Goal: Consume media (video, audio)

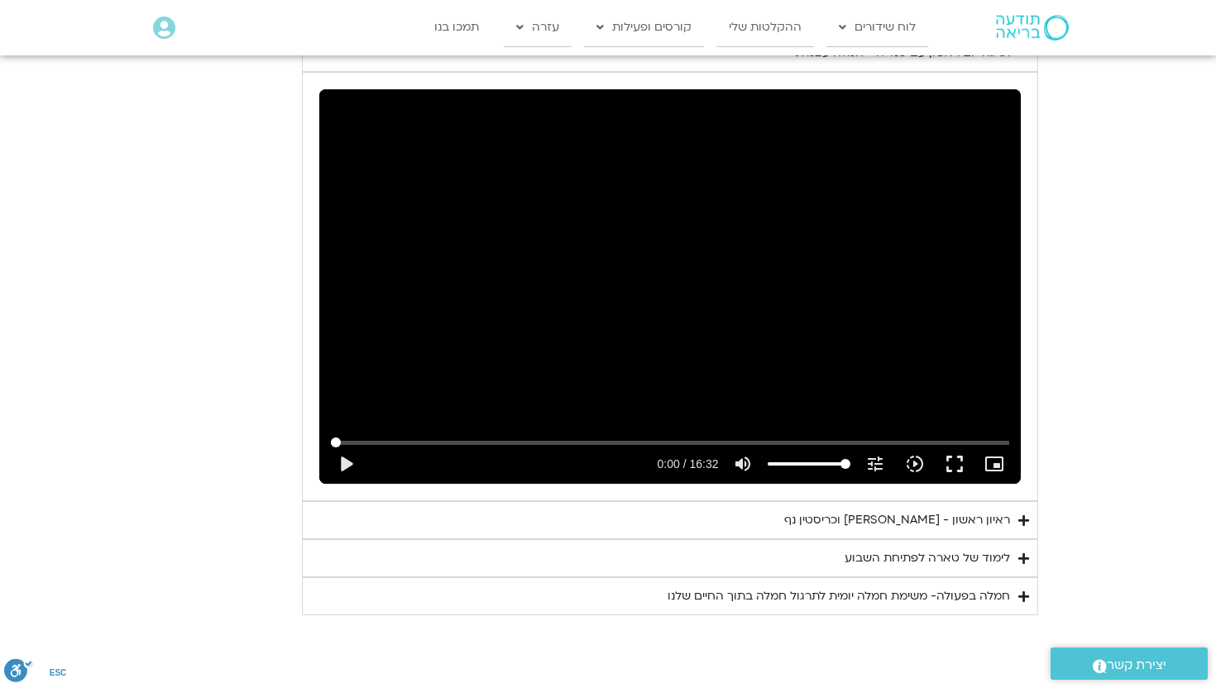
scroll to position [909, 0]
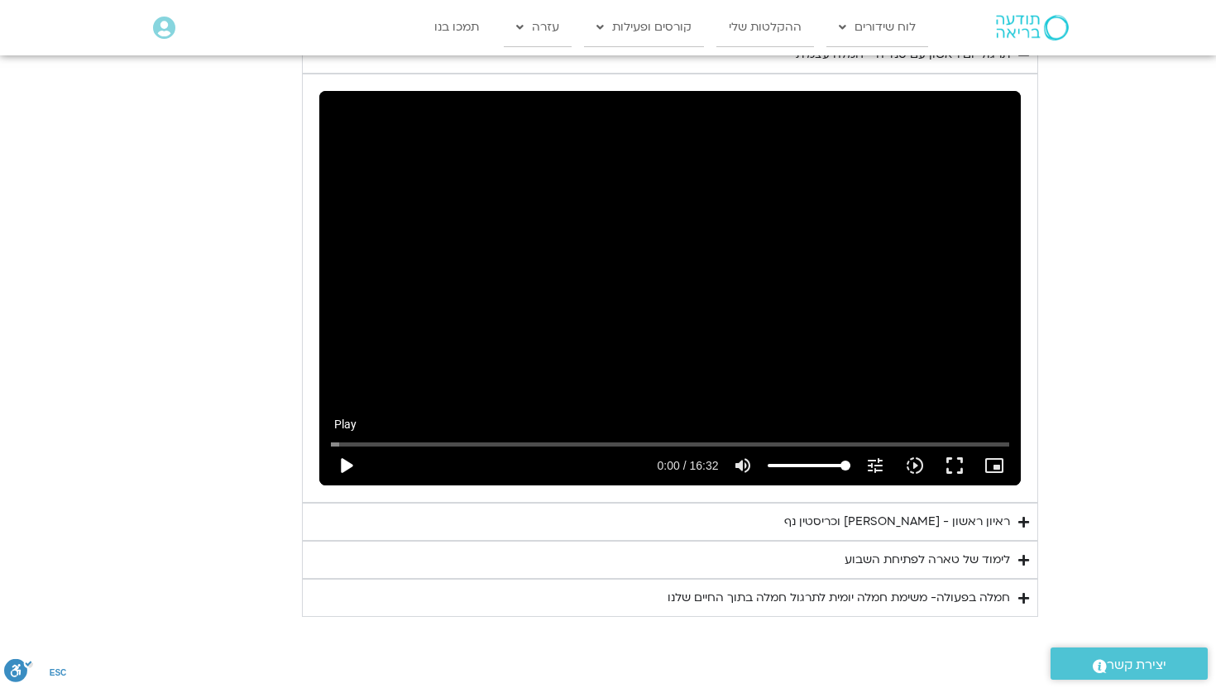
click at [366, 267] on button "play_arrow" at bounding box center [346, 466] width 40 height 40
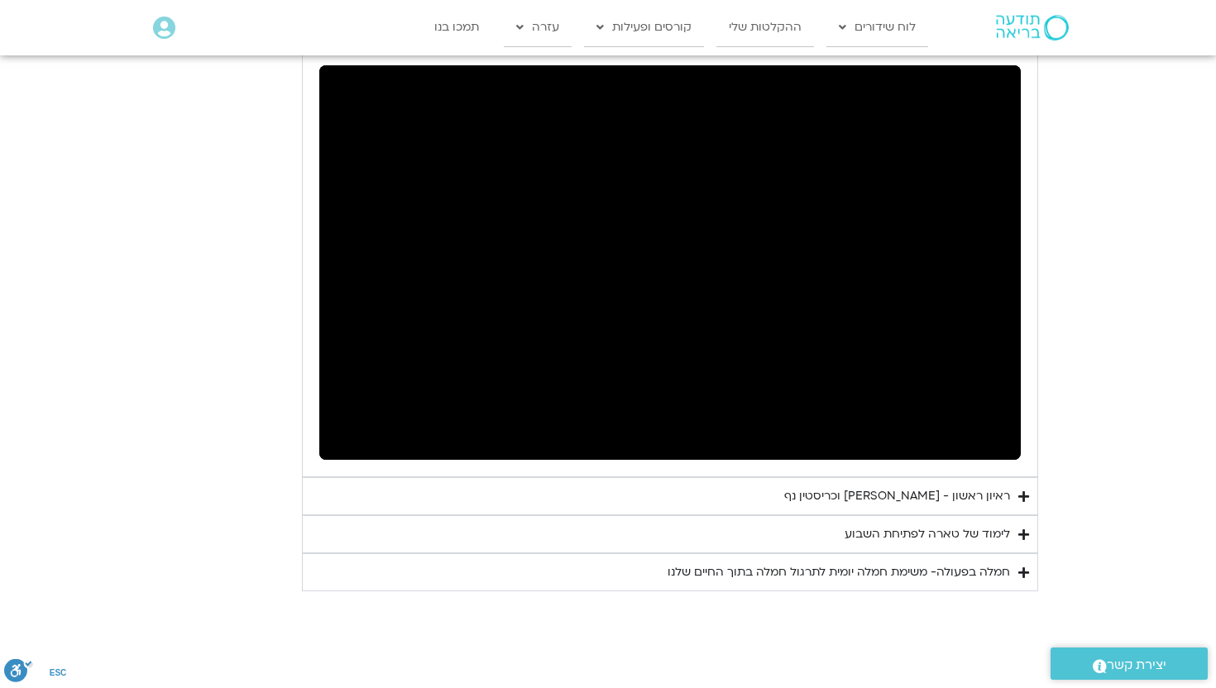
scroll to position [876, 0]
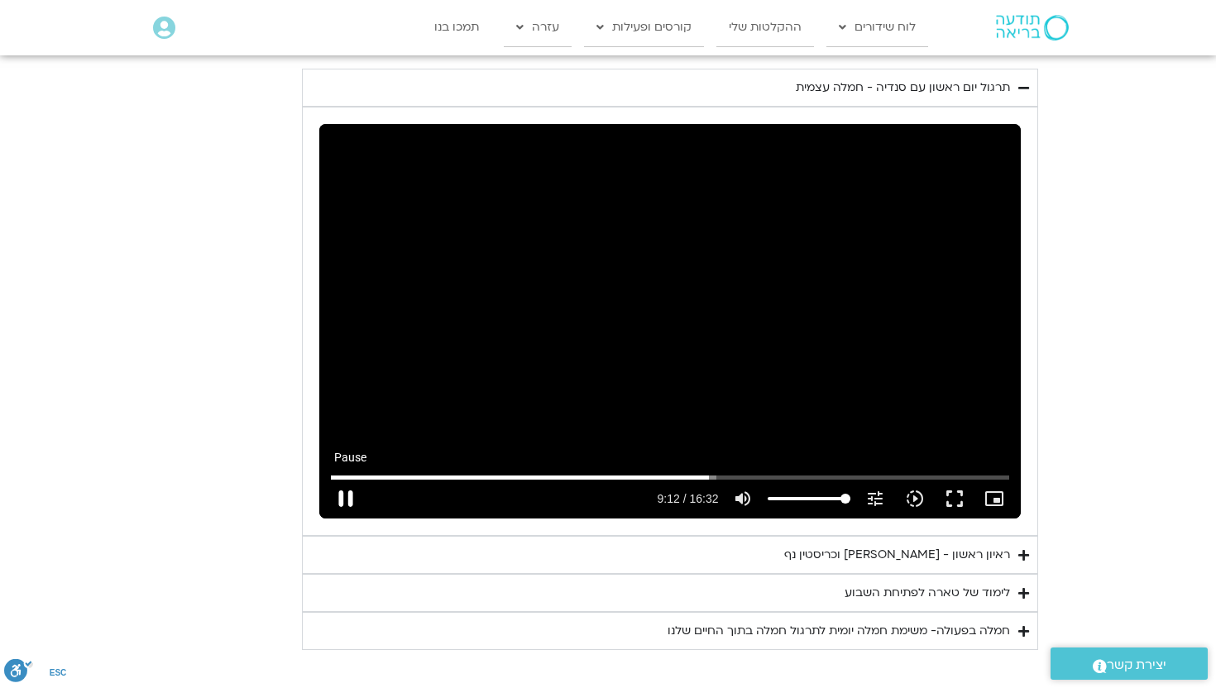
click at [366, 267] on button "pause" at bounding box center [346, 499] width 40 height 40
click at [366, 267] on button "play_arrow" at bounding box center [346, 499] width 40 height 40
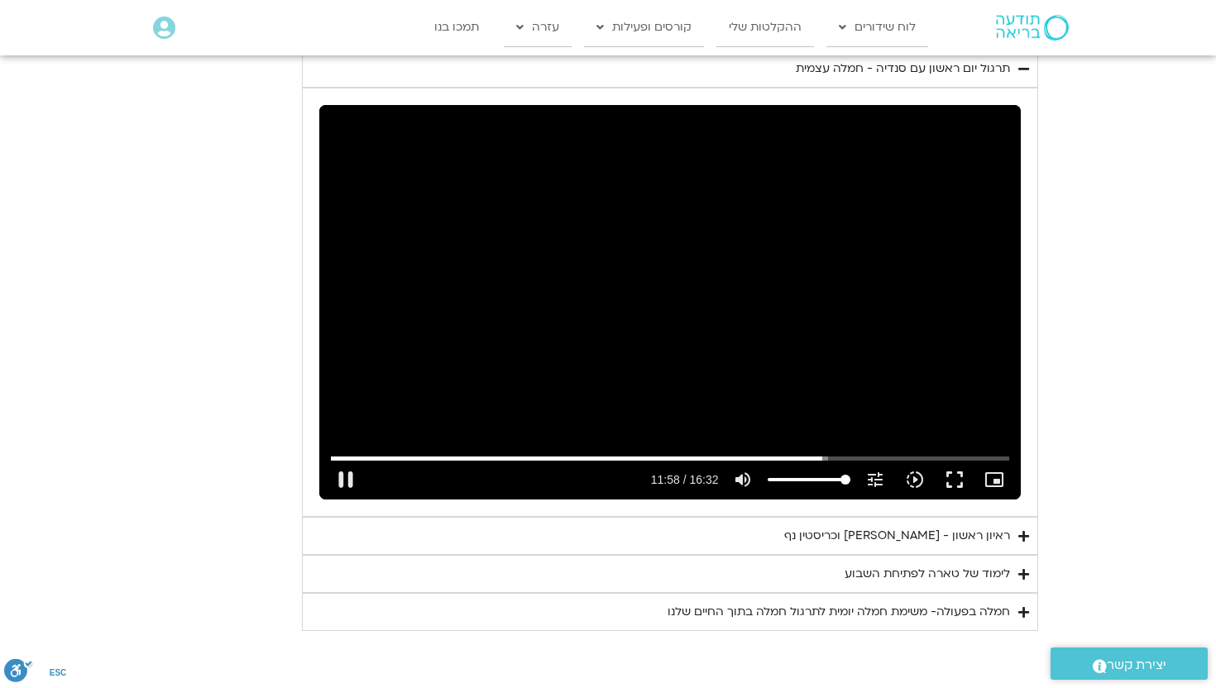
scroll to position [897, 0]
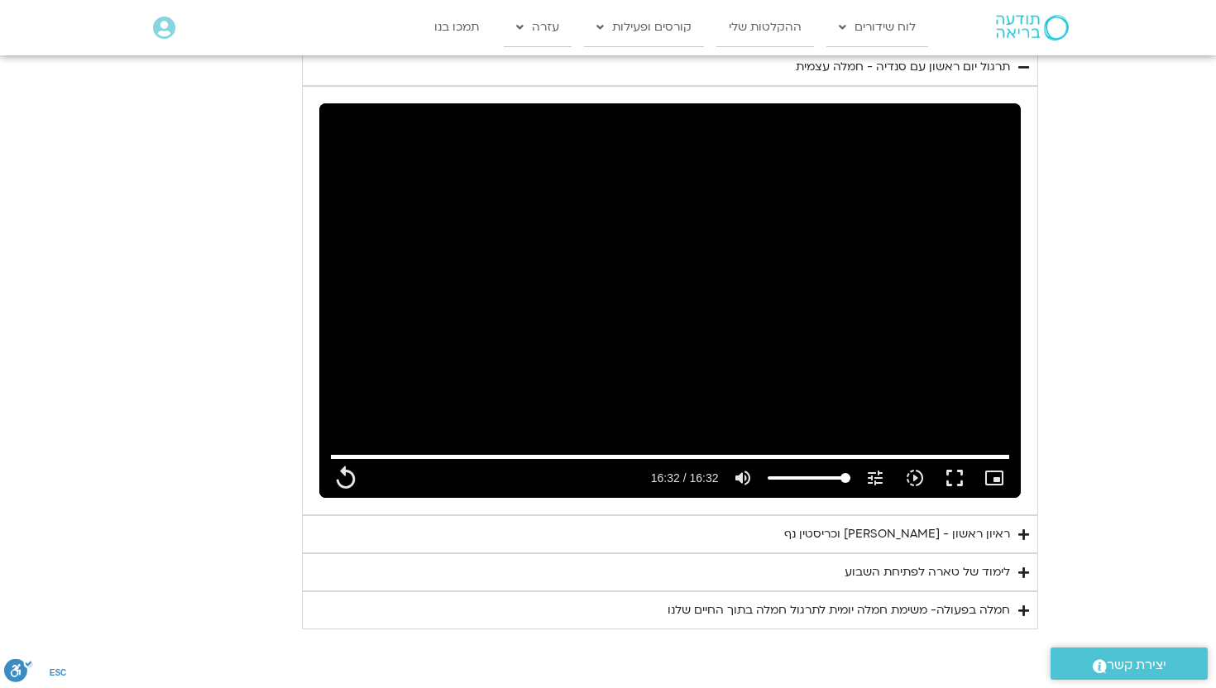
click at [597, 267] on div "לימוד של טארה לפתיחת השבוע" at bounding box center [927, 573] width 165 height 20
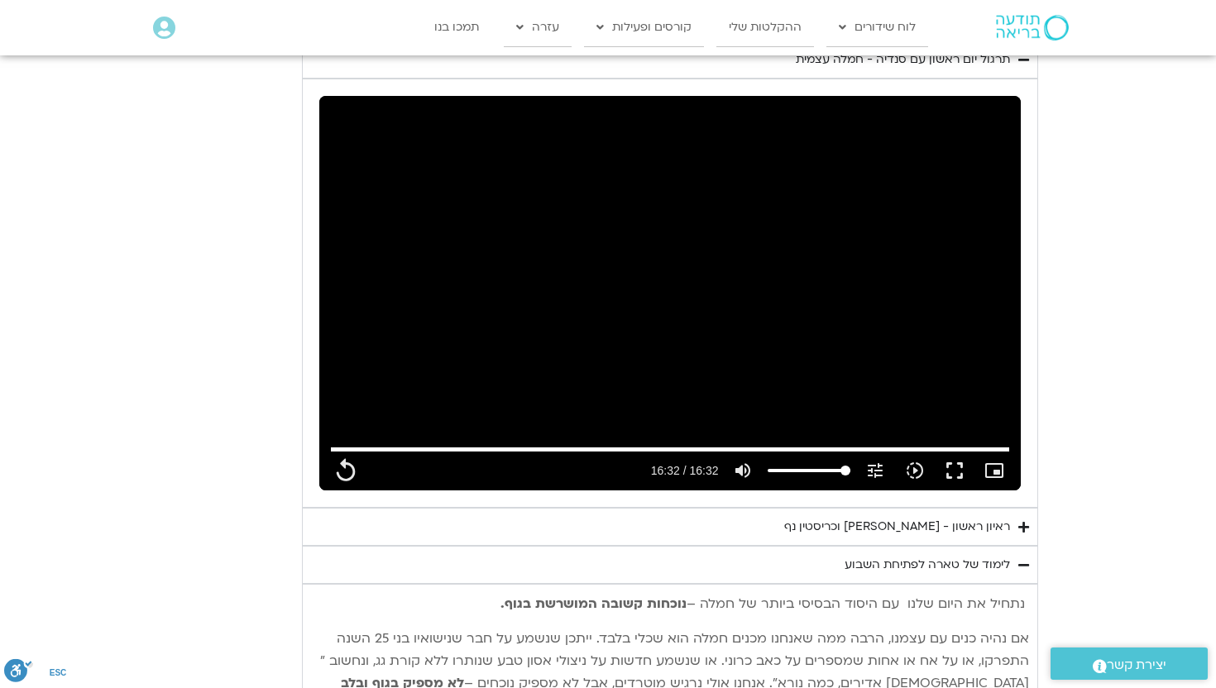
scroll to position [902, 0]
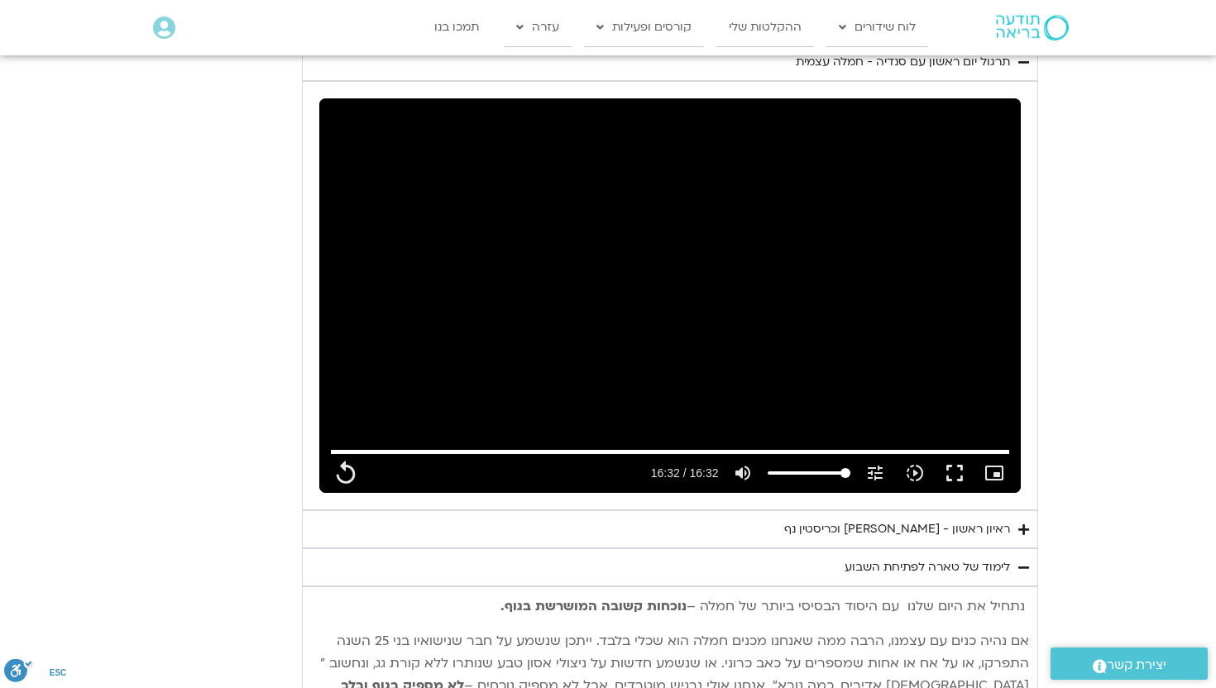
click at [597, 267] on div "ראיון ראשון - [PERSON_NAME] וכריסטין נף" at bounding box center [897, 530] width 226 height 20
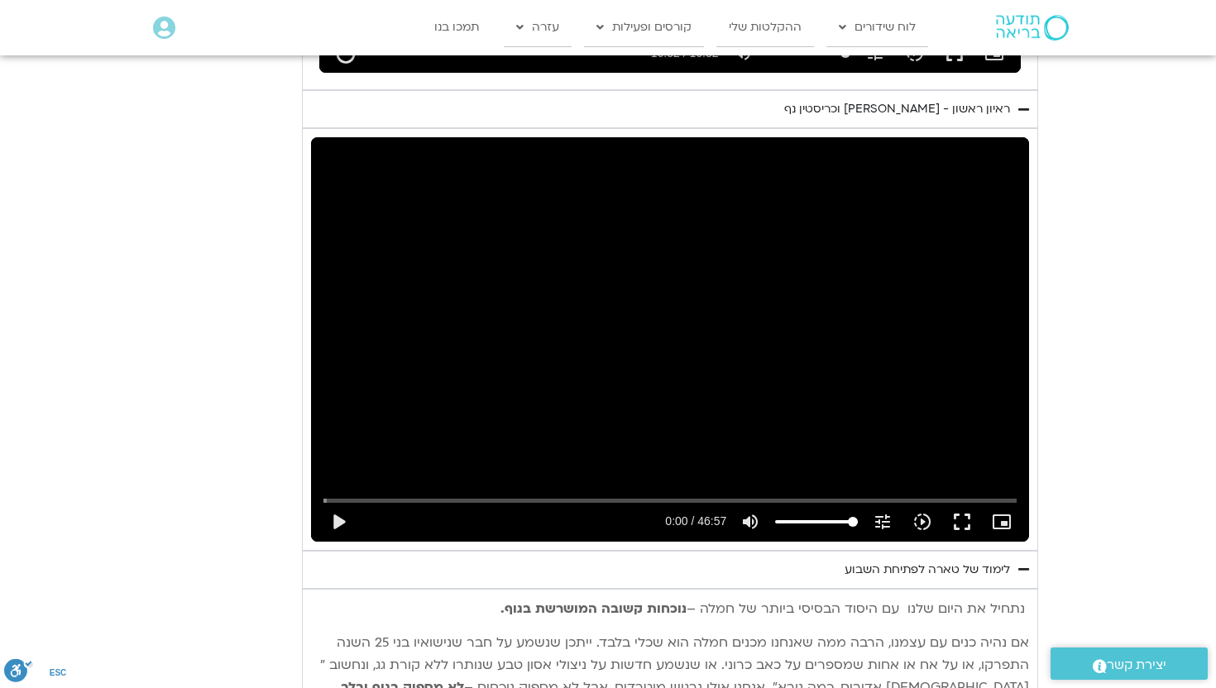
scroll to position [1340, 0]
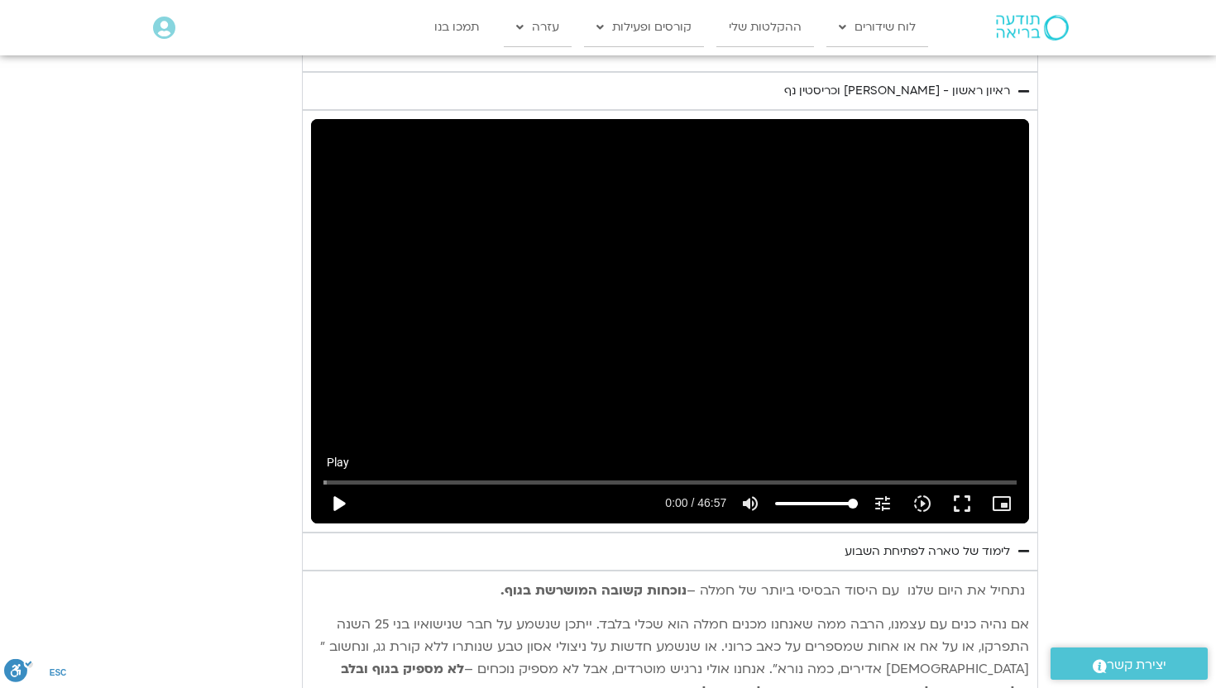
type input "992.52"
click at [358, 267] on button "play_arrow" at bounding box center [338, 504] width 40 height 40
type input "0.008521"
type input "992.52"
type input "0.090125"
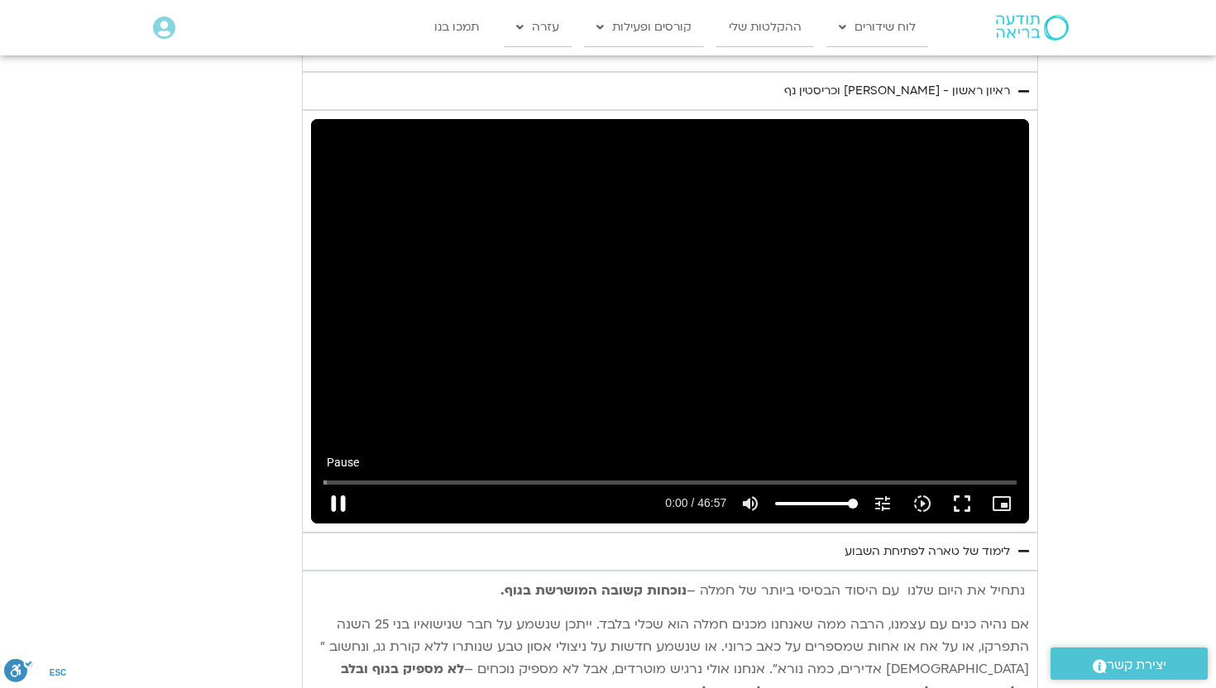
type input "992.52"
type input "0.216265"
type input "992.52"
type input "0.343447"
type input "992.52"
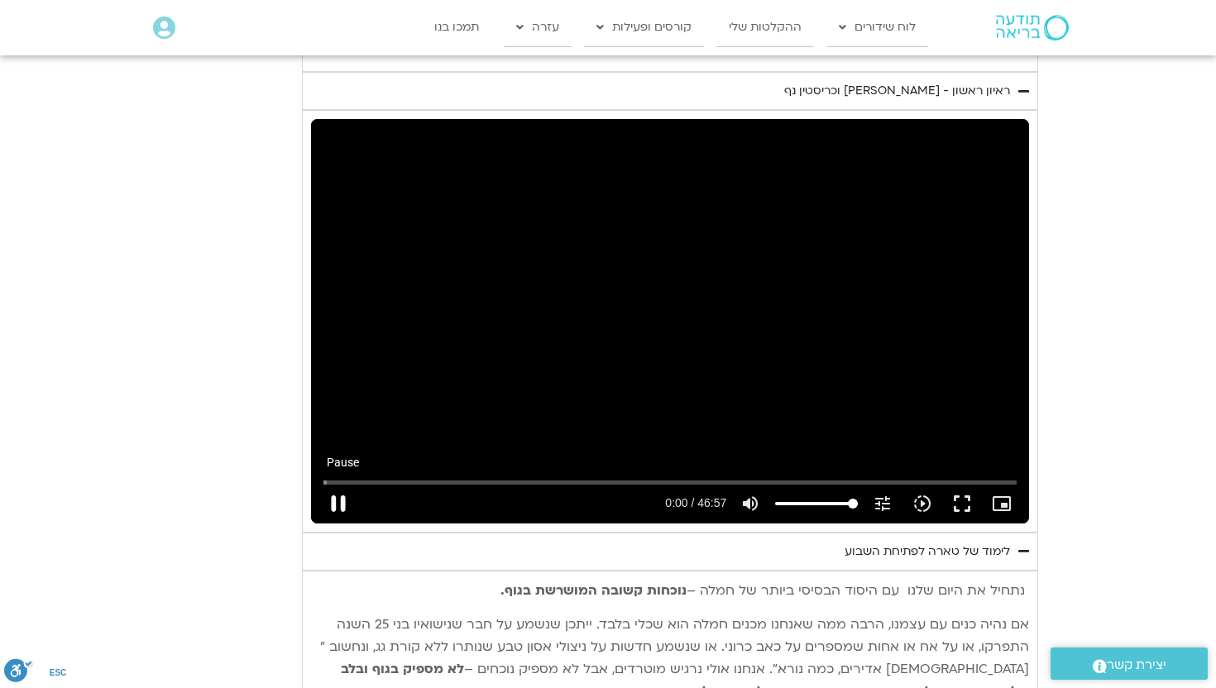
type input "0.470145"
type input "992.52"
type input "0.596408"
type input "992.52"
type input "0.72231"
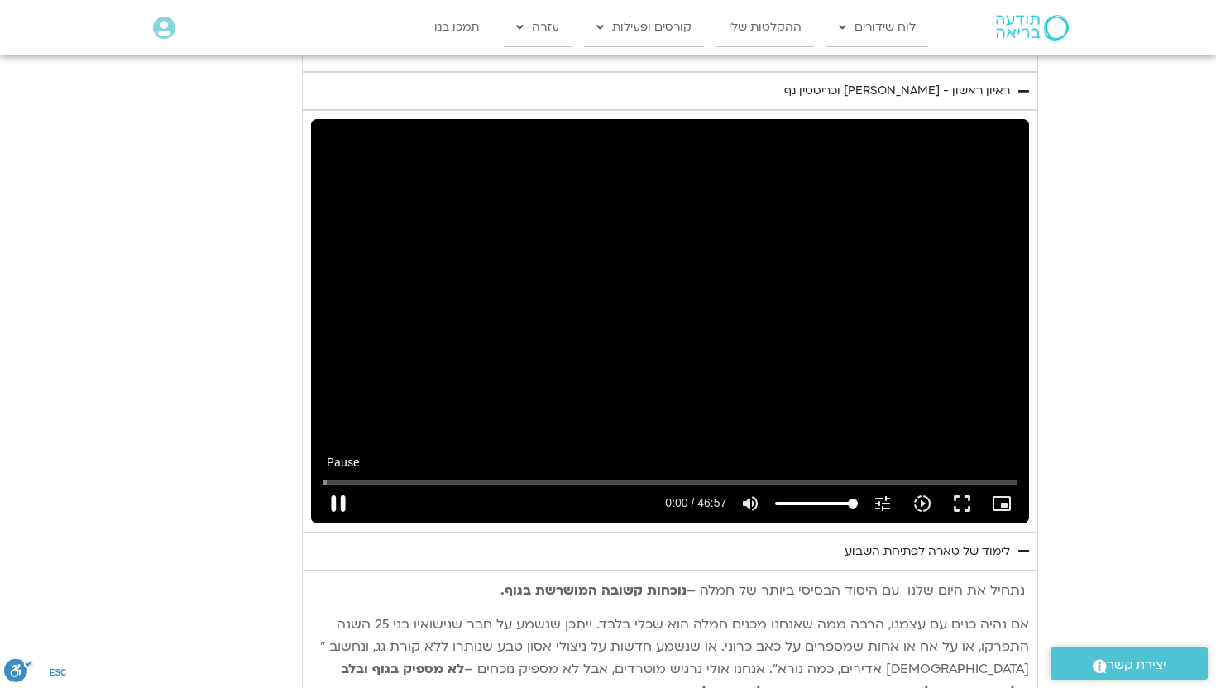
type input "992.52"
type input "0.848901"
type input "992.52"
type input "0.974294"
type input "992.52"
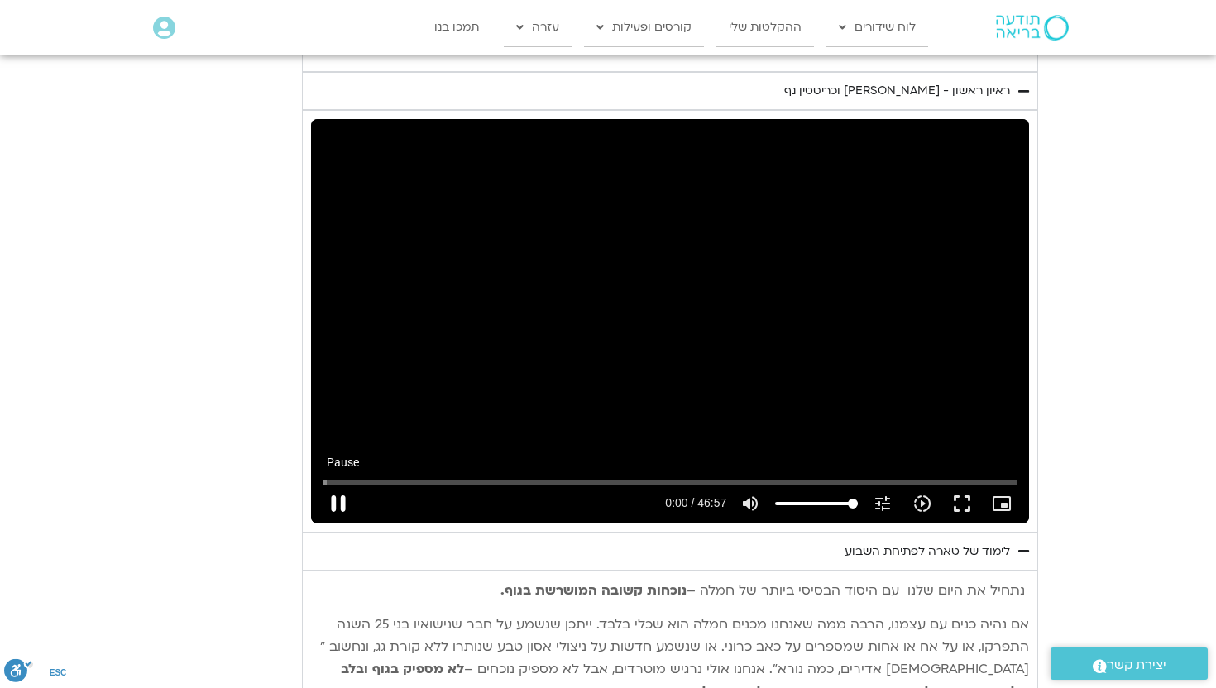
type input "1.101213"
type input "992.52"
type input "1.227032"
type input "992.52"
type input "1.352557"
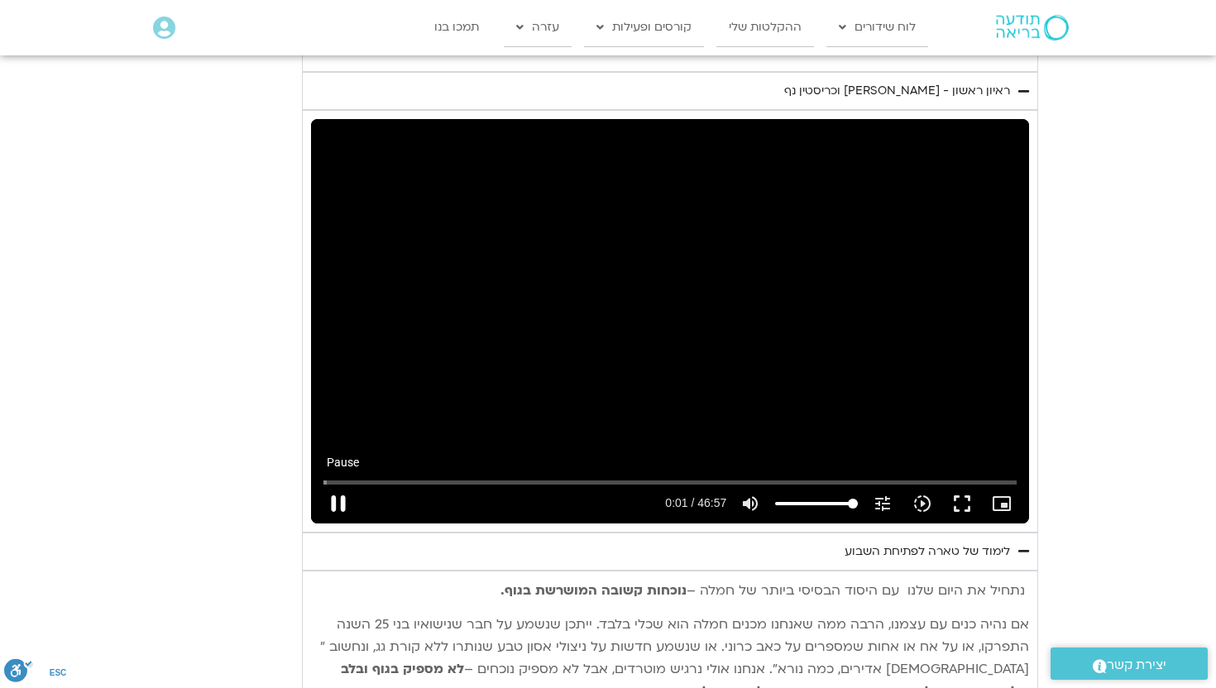
type input "992.52"
type input "1.478589"
type input "992.52"
type input "1.604942"
type input "992.52"
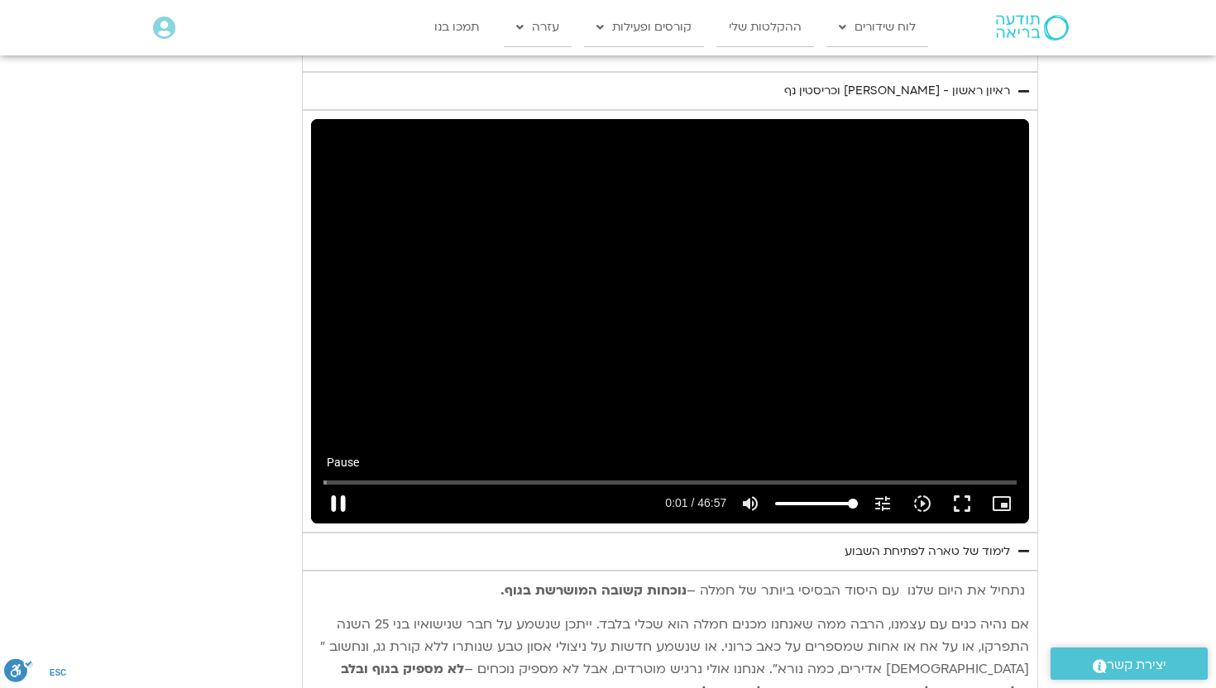
type input "1.731273"
type input "992.52"
type input "1.857637"
type input "992.52"
type input "1.984674"
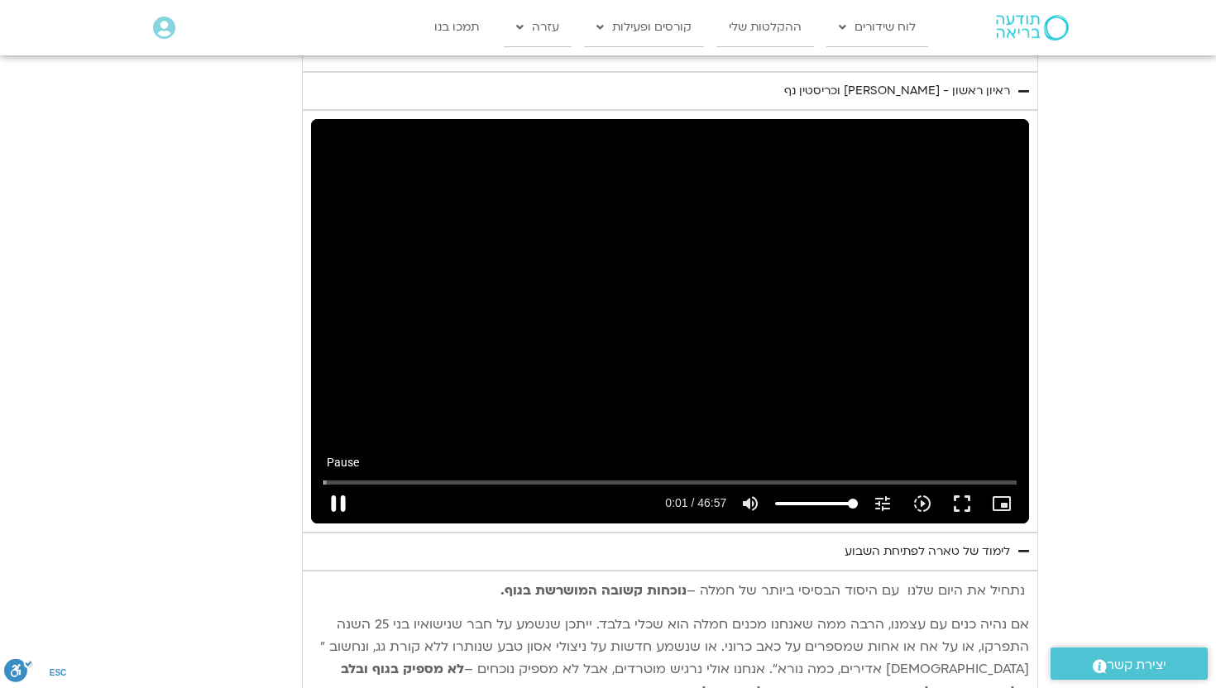
type input "992.52"
type input "2.111124"
type input "992.52"
type input "2.238057"
type input "992.52"
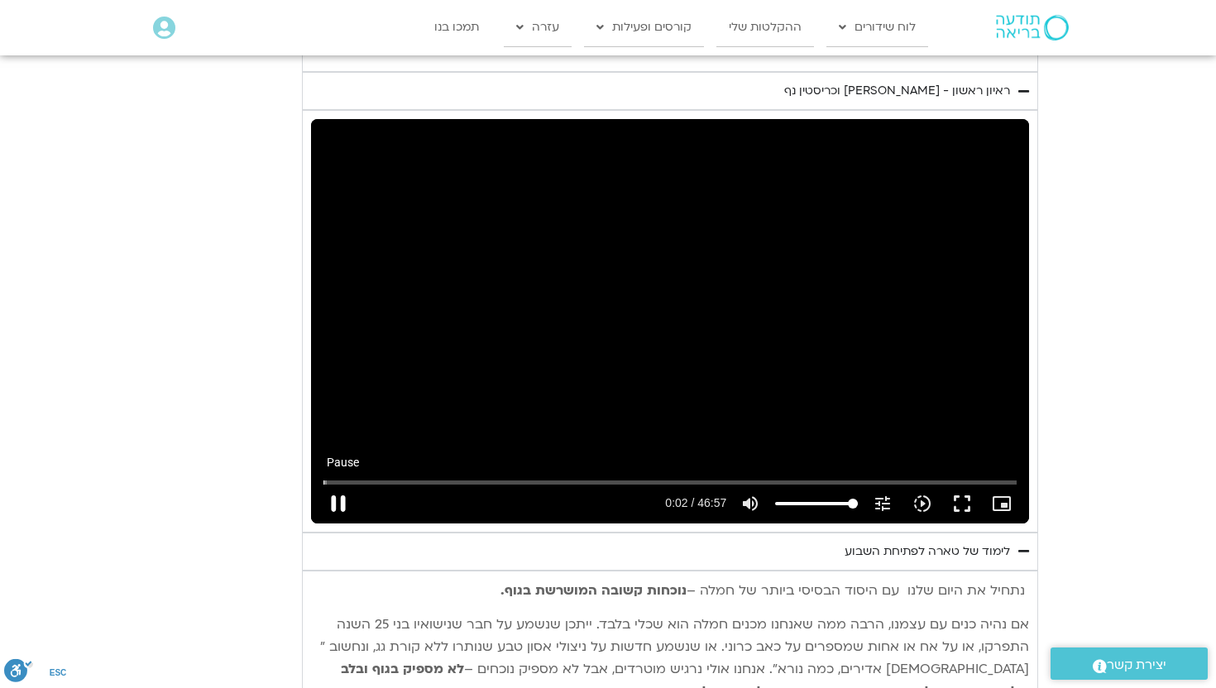
type input "2.364709"
type input "992.52"
type input "2.491803"
type input "992.52"
type input "2.618199"
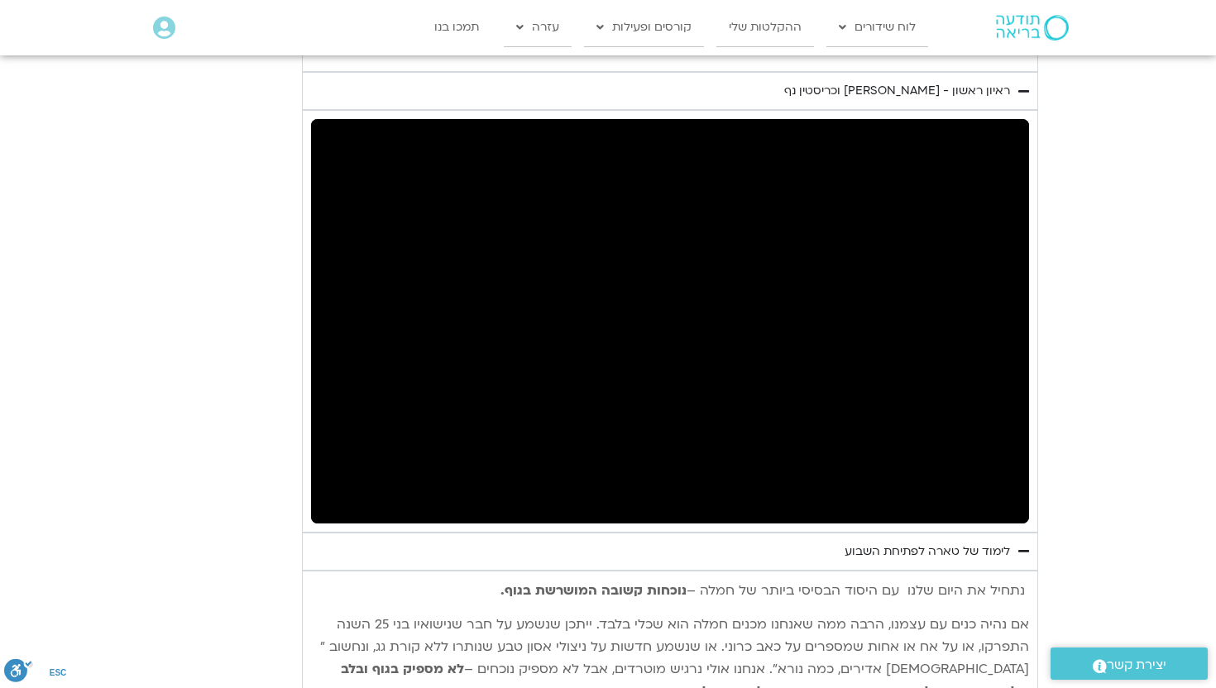
type input "992.52"
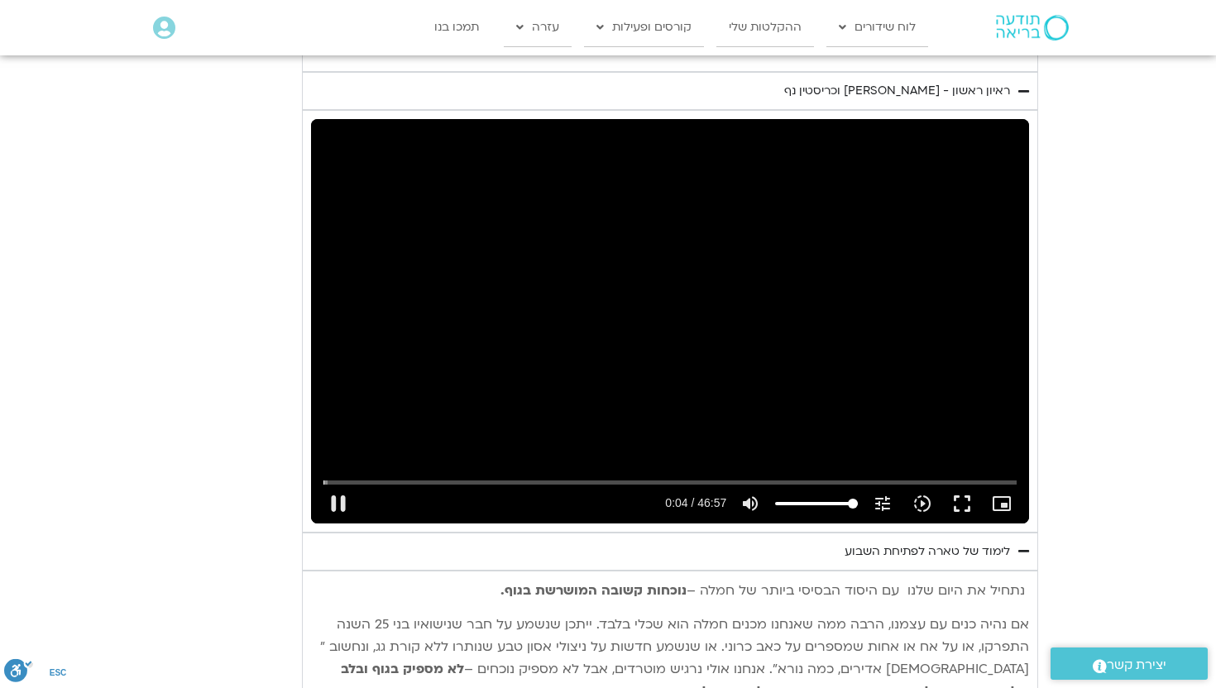
type input "4.907254"
type input "992.52"
type input "5.03929"
type input "992.52"
type input "5.156988"
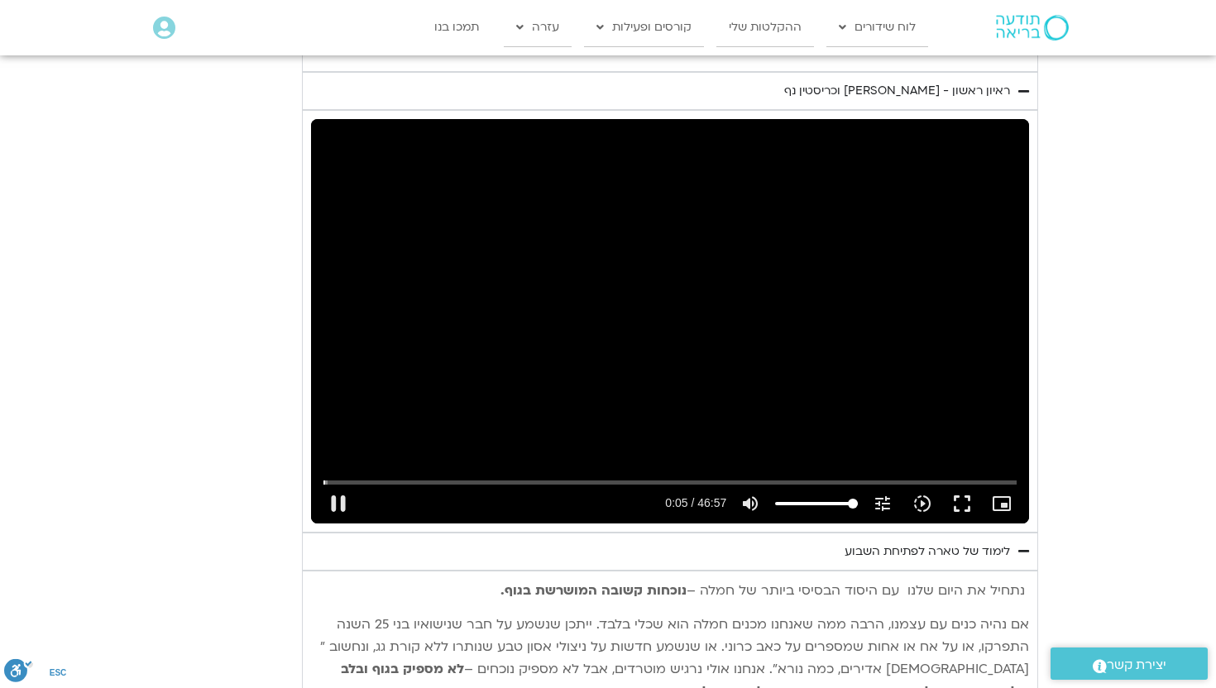
type input "992.52"
type input "5.269372"
type input "992.52"
type input "5.395478"
type input "992.52"
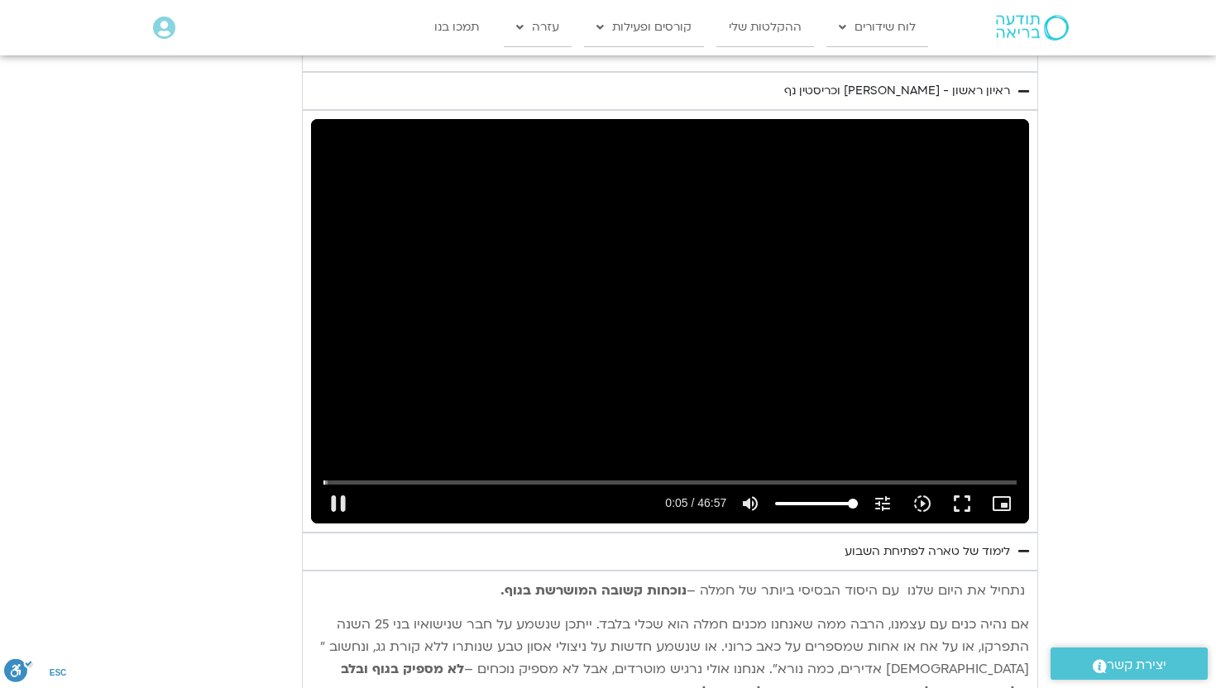
type input "5.541269"
type input "992.52"
type input "5.607215"
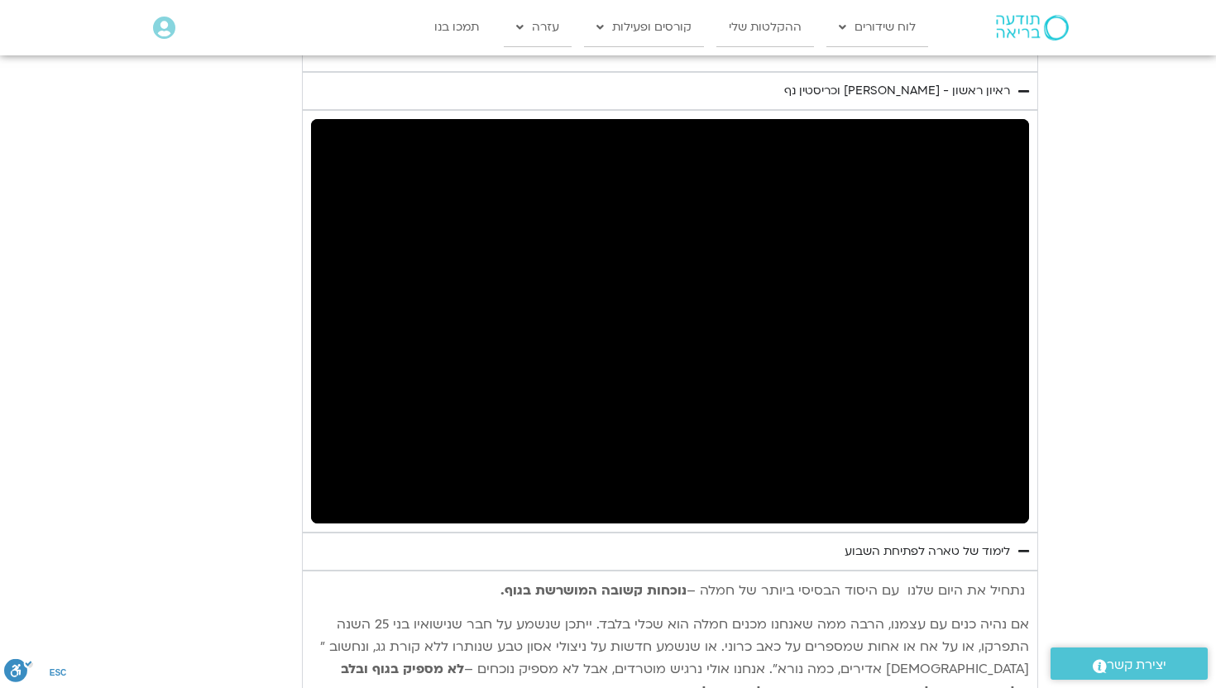
type input "992.52"
type input "1205.305749"
type input "992.52"
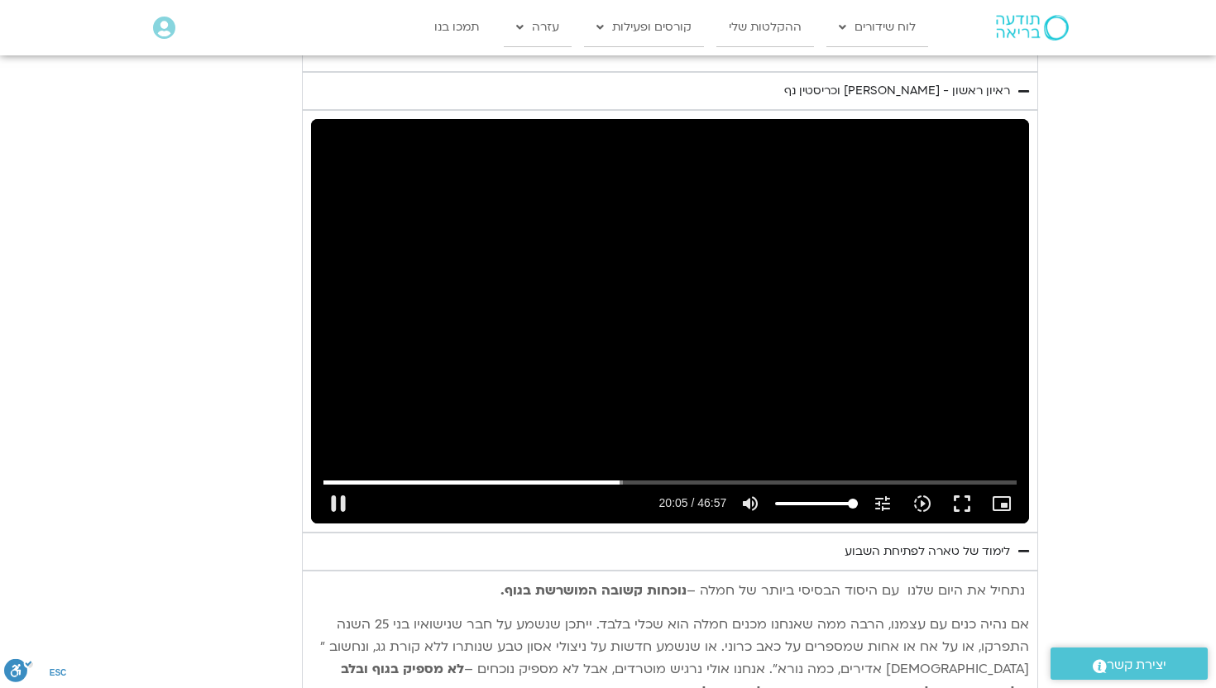
type input "1205.432486"
type input "992.52"
type input "1205.559237"
type input "992.52"
type input "1205.685941"
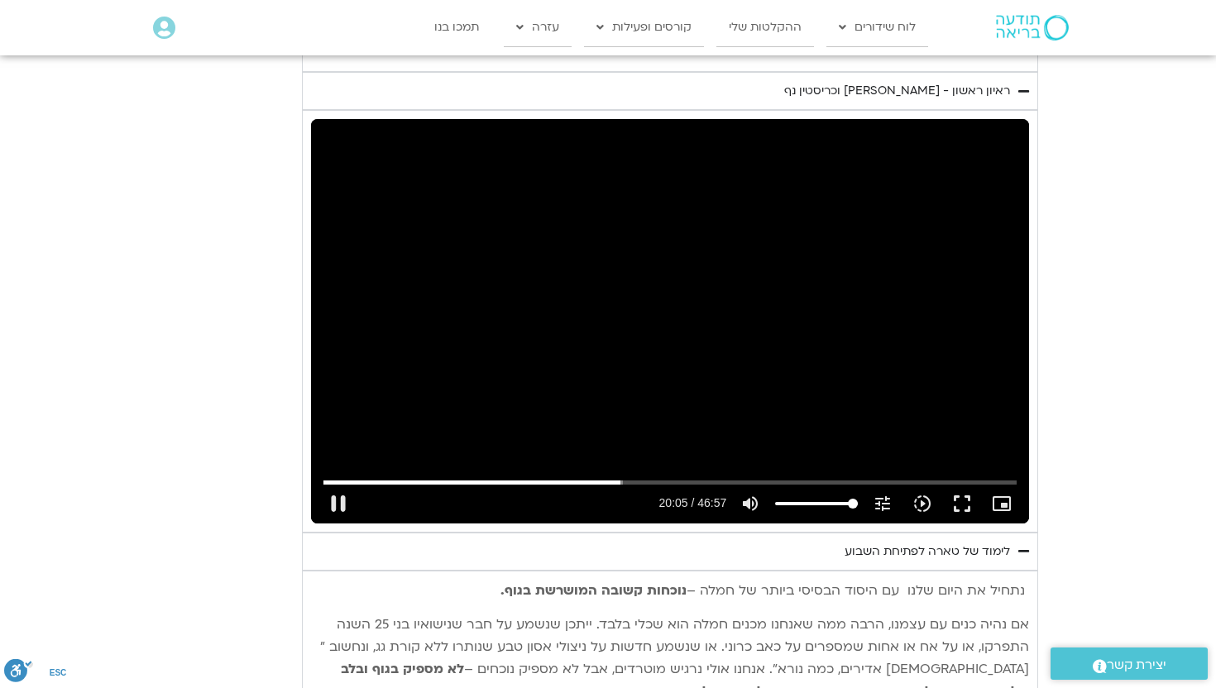
type input "992.52"
type input "1205.812373"
type input "992.52"
type input "1205.938019"
type input "992.52"
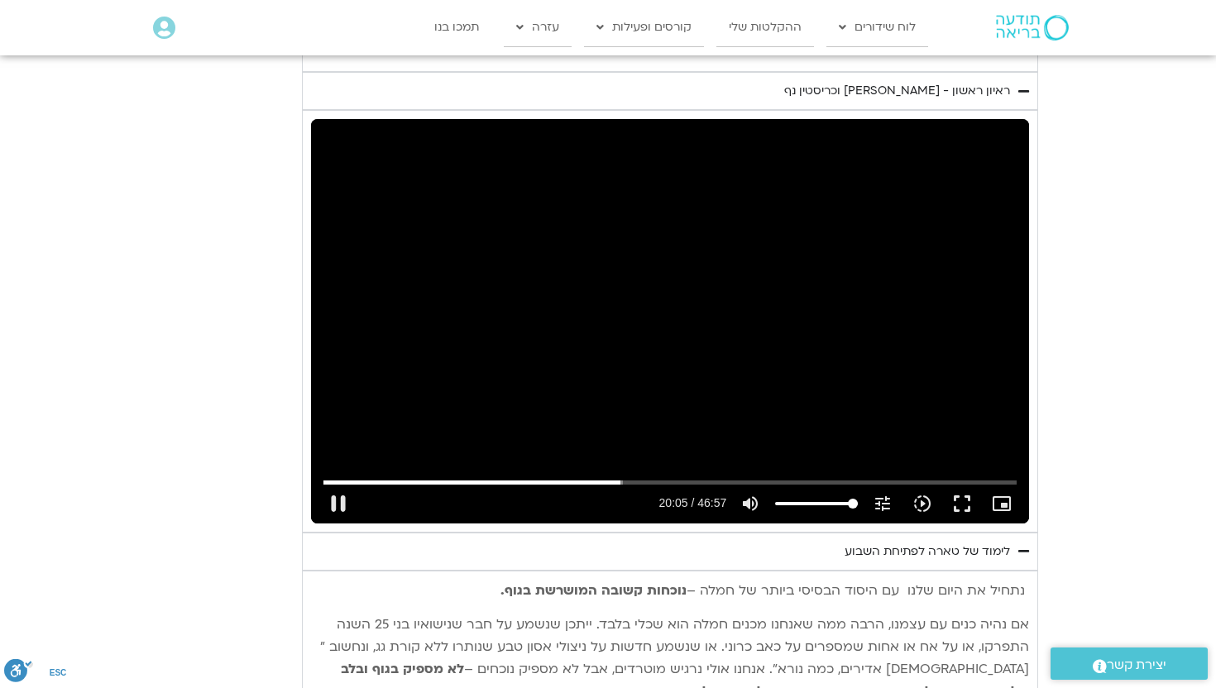
type input "1206.06752"
type input "992.52"
type input "1206.190332"
type input "992.52"
type input "1206.316856"
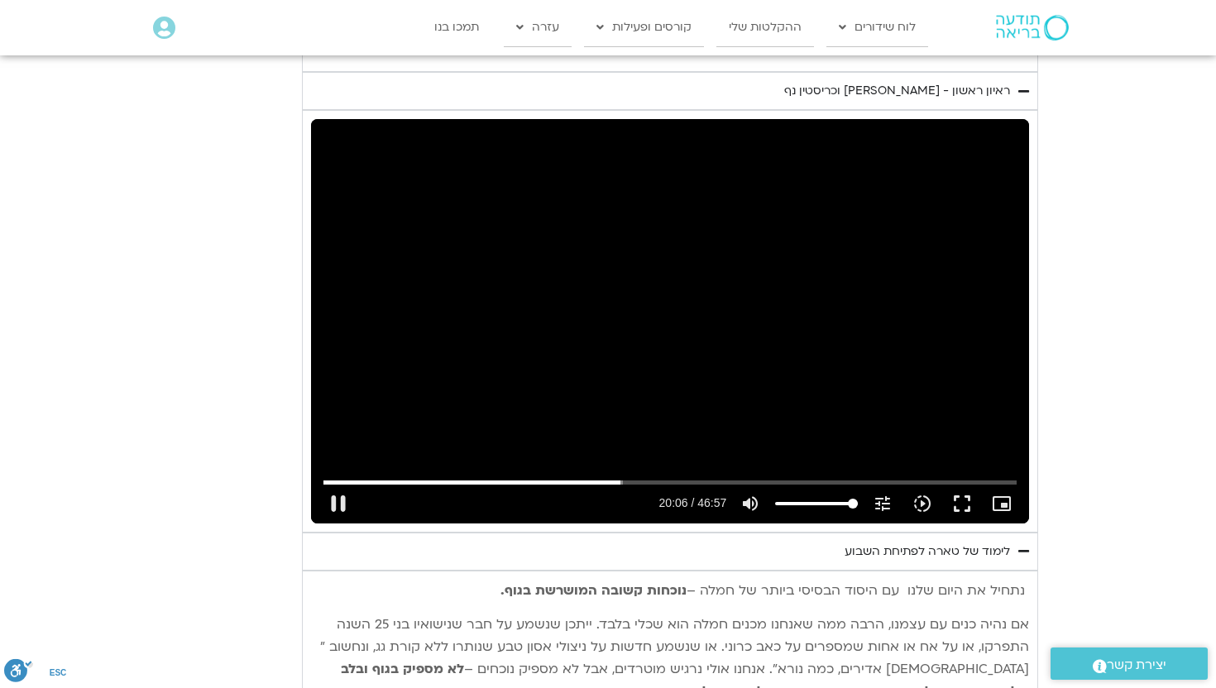
type input "992.52"
type input "1206.444445"
type input "992.52"
type input "1206.500533"
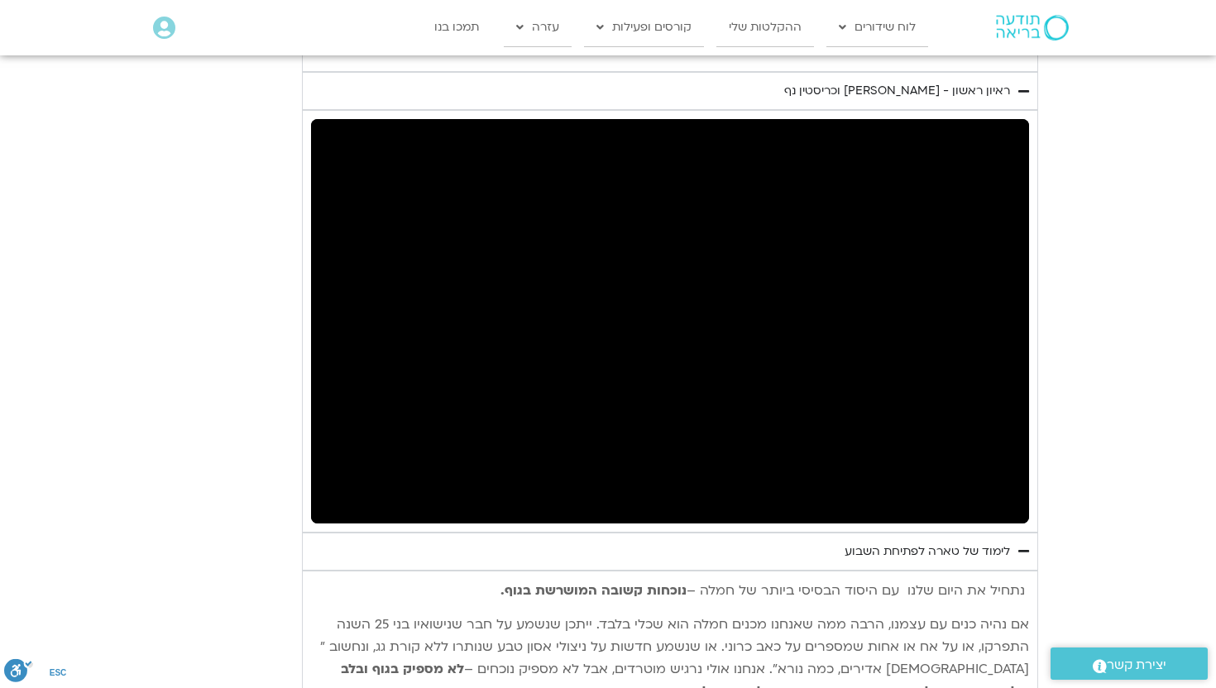
type input "992.52"
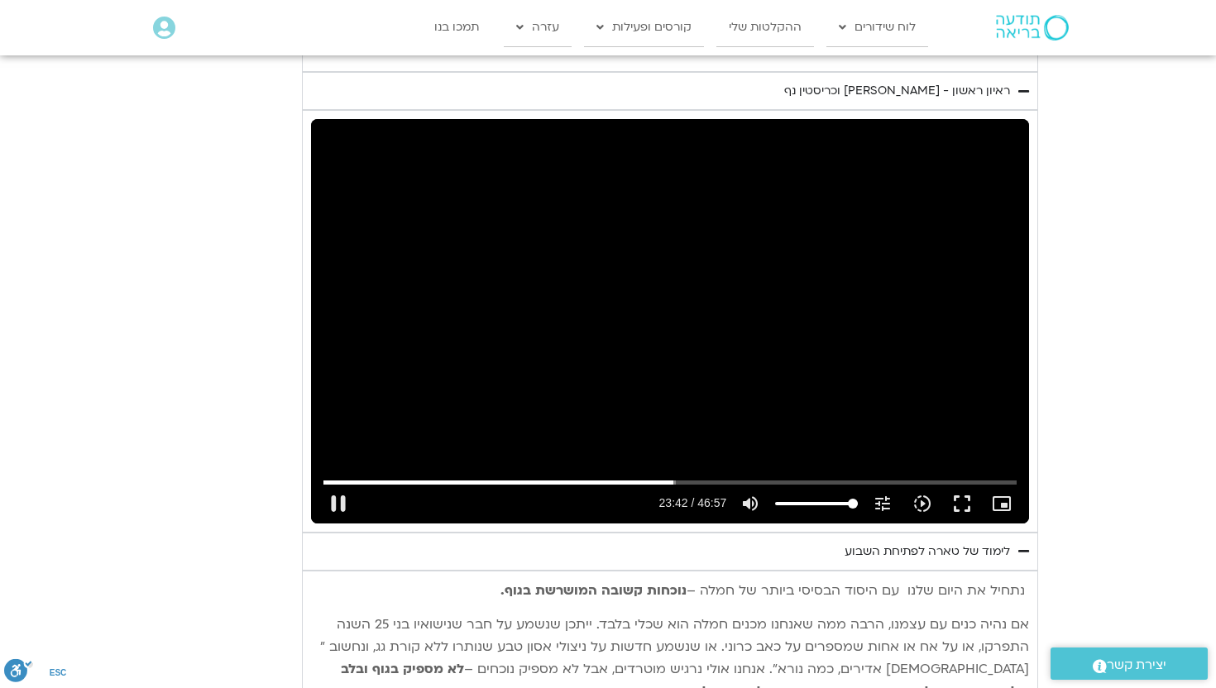
type input "1422.916647"
type input "992.52"
type input "1423.054469"
type input "992.52"
type input "1423.181268"
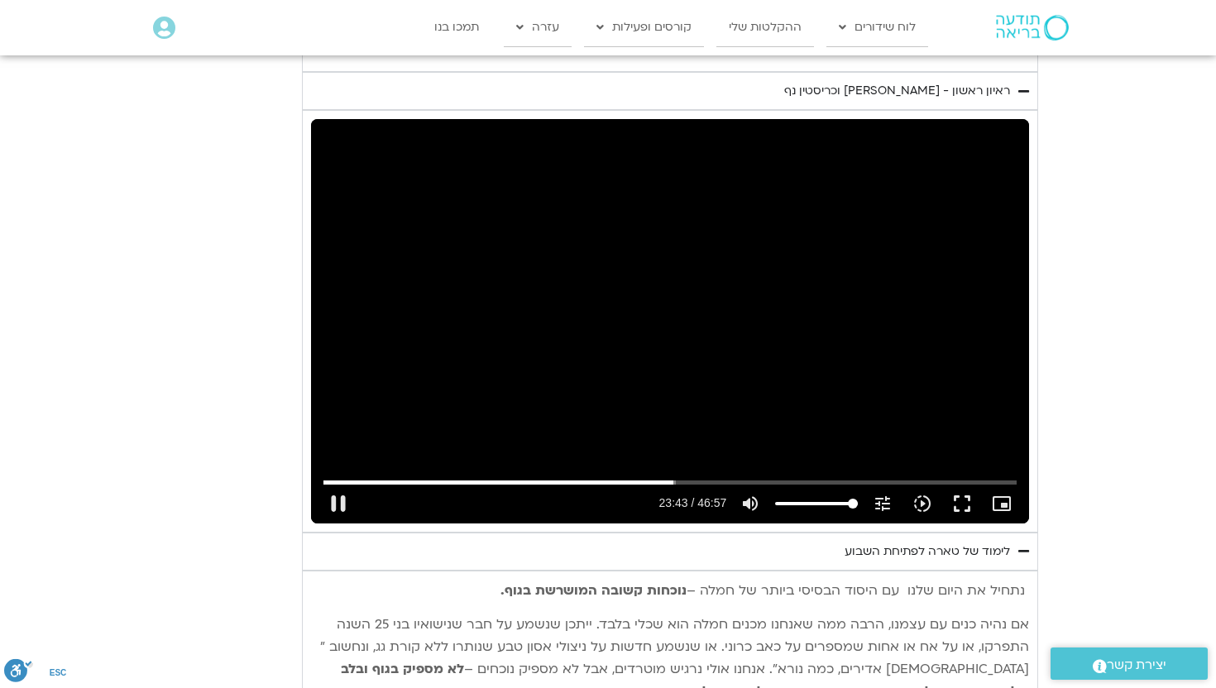
type input "992.52"
type input "1423.307502"
type input "992.52"
type input "1423.438728"
type input "992.52"
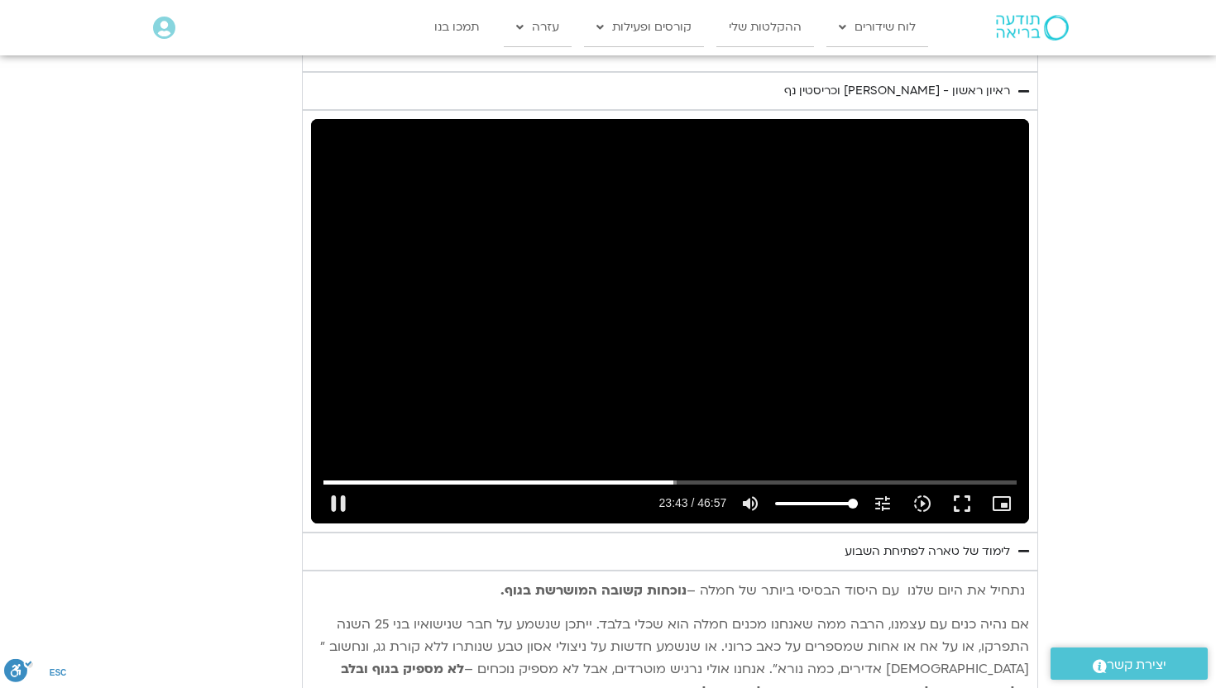
type input "1423.570053"
type input "992.52"
type input "1423.691564"
type input "992.52"
type input "1423.816827"
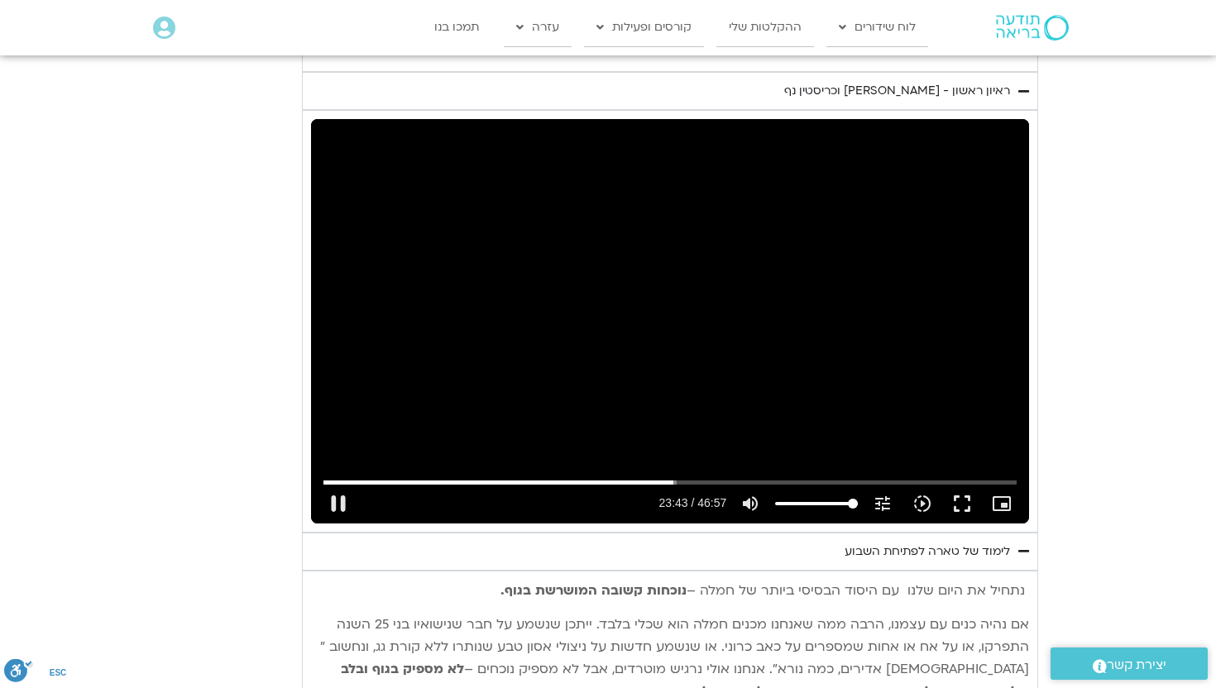
type input "992.52"
type input "1423.943271"
type input "992.52"
type input "1424.069165"
type input "992.52"
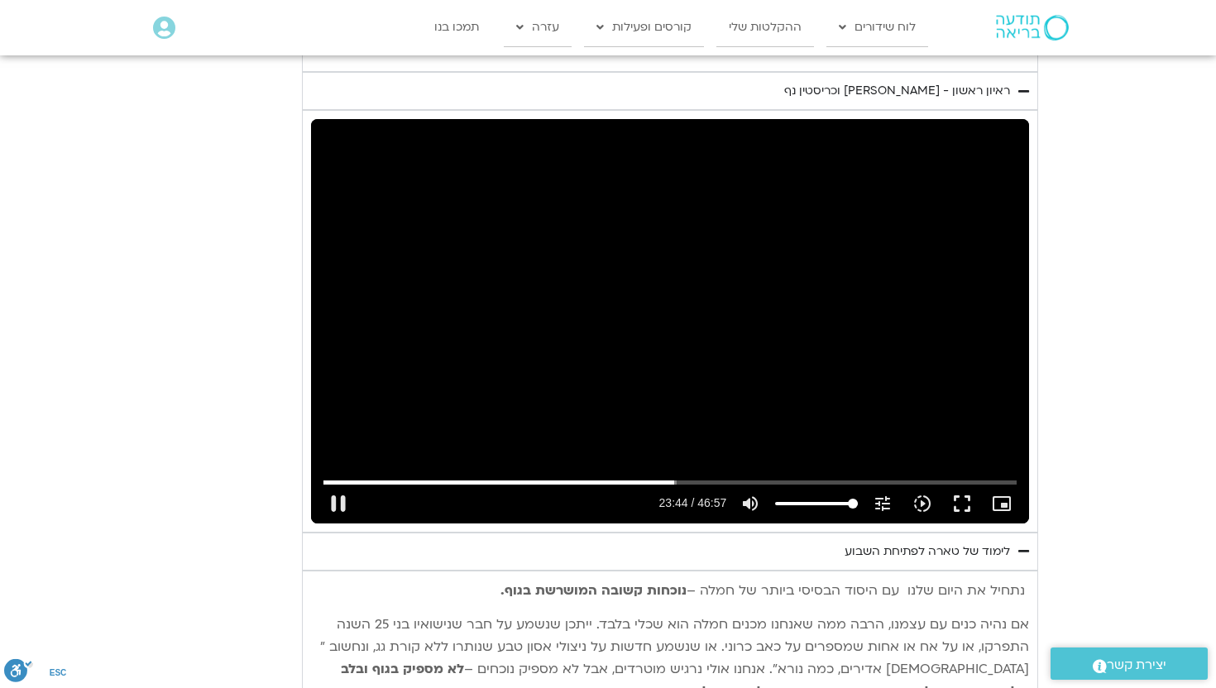
type input "1424.195796"
type input "992.52"
type input "1424.32167"
type input "992.52"
type input "1424.44798"
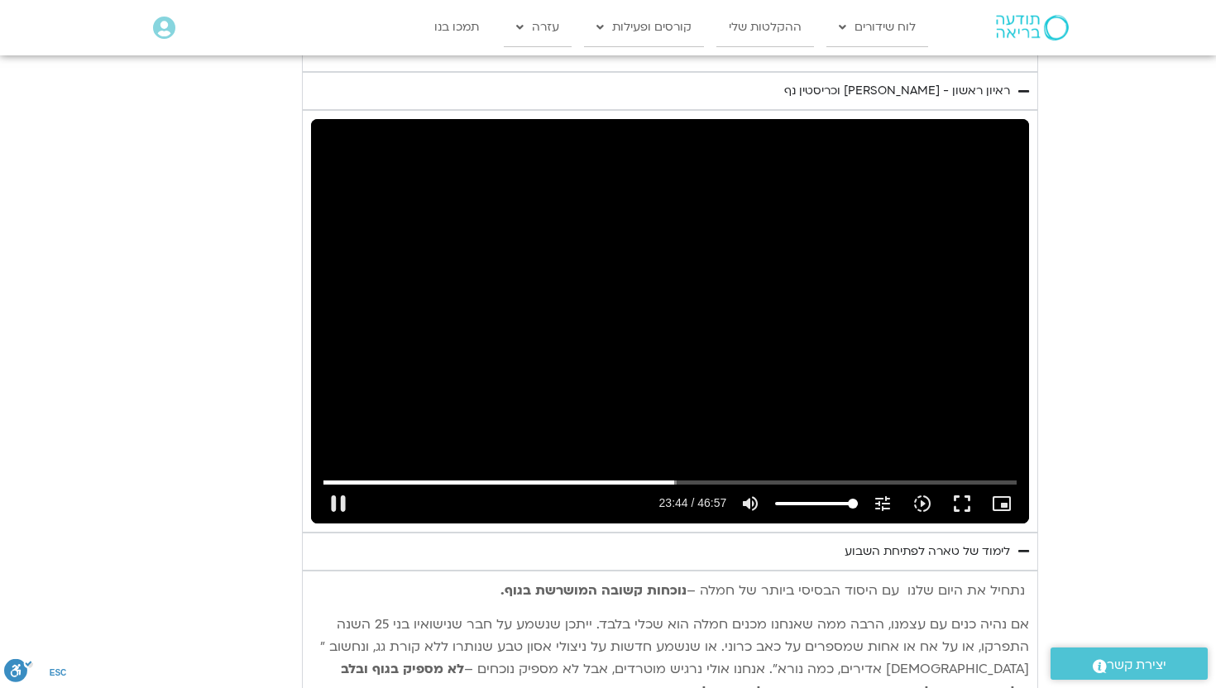
type input "992.52"
type input "1424.573601"
type input "992.52"
type input "1424.700081"
type input "992.52"
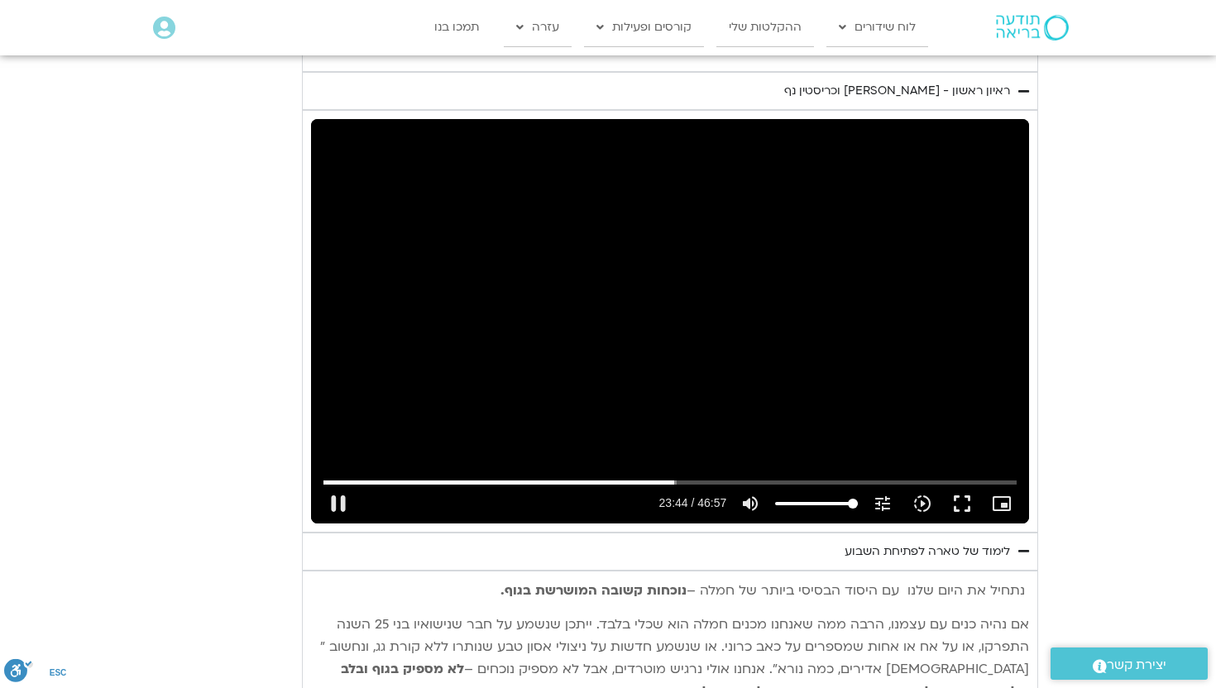
type input "1424.826501"
type input "992.52"
type input "1424.952687"
type input "992.52"
type input "1425.078997"
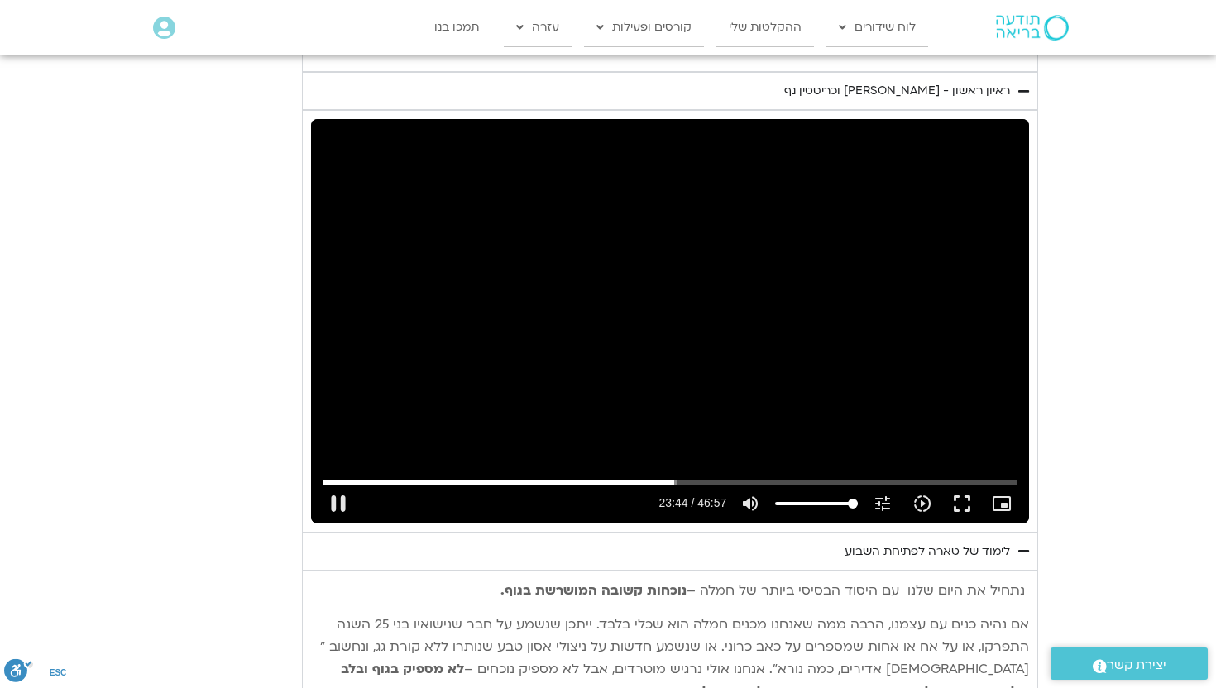
type input "992.52"
type input "1425.205705"
type input "992.52"
type input "1425.332216"
type input "992.52"
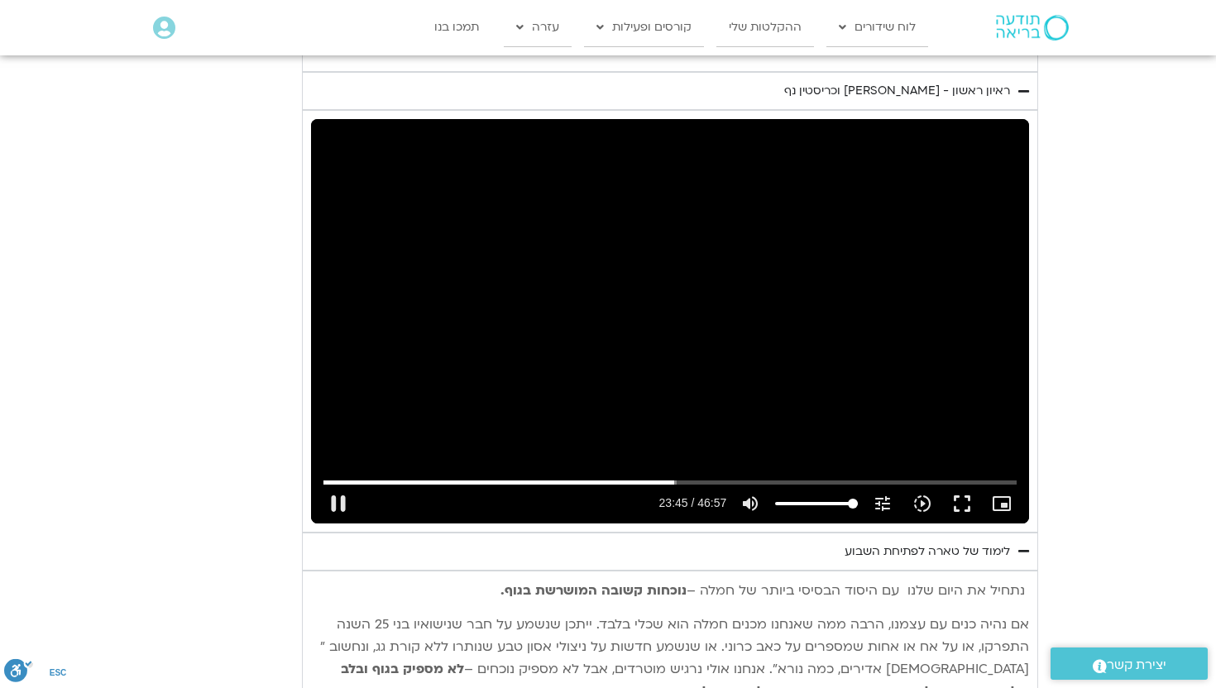
type input "1425.457835"
type input "992.52"
type input "1425.583279"
type input "992.52"
type input "1425.709498"
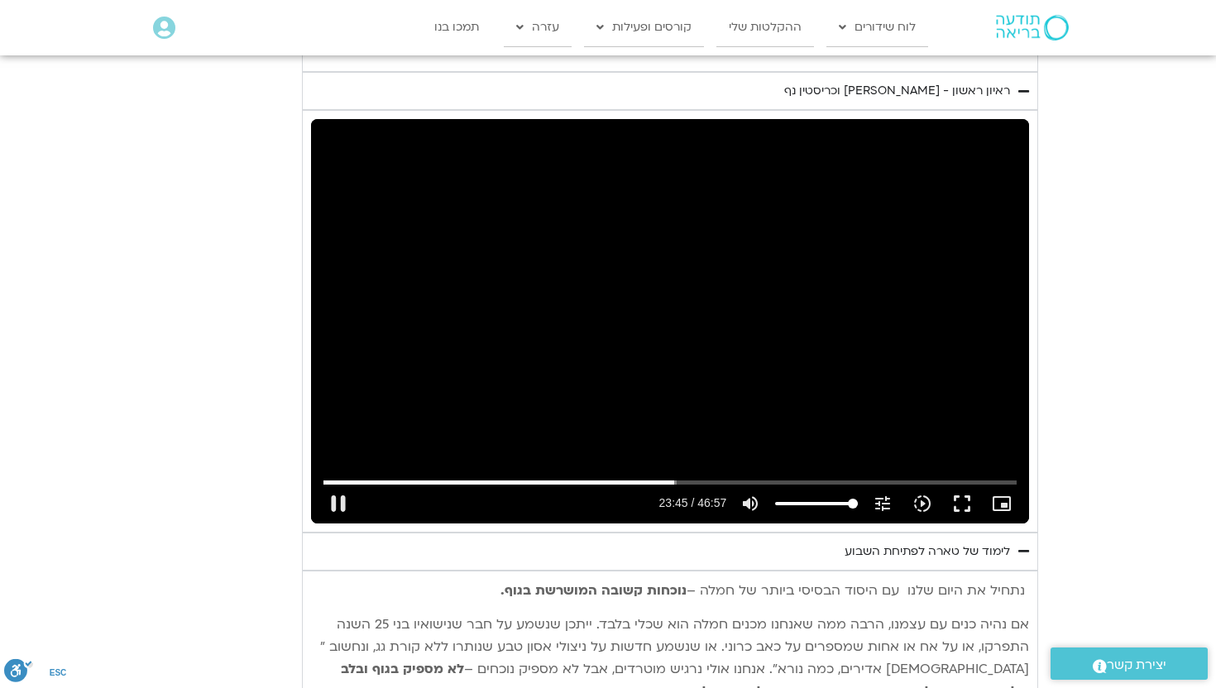
type input "992.52"
type input "1425.834711"
type input "992.52"
type input "1425.960769"
type input "992.52"
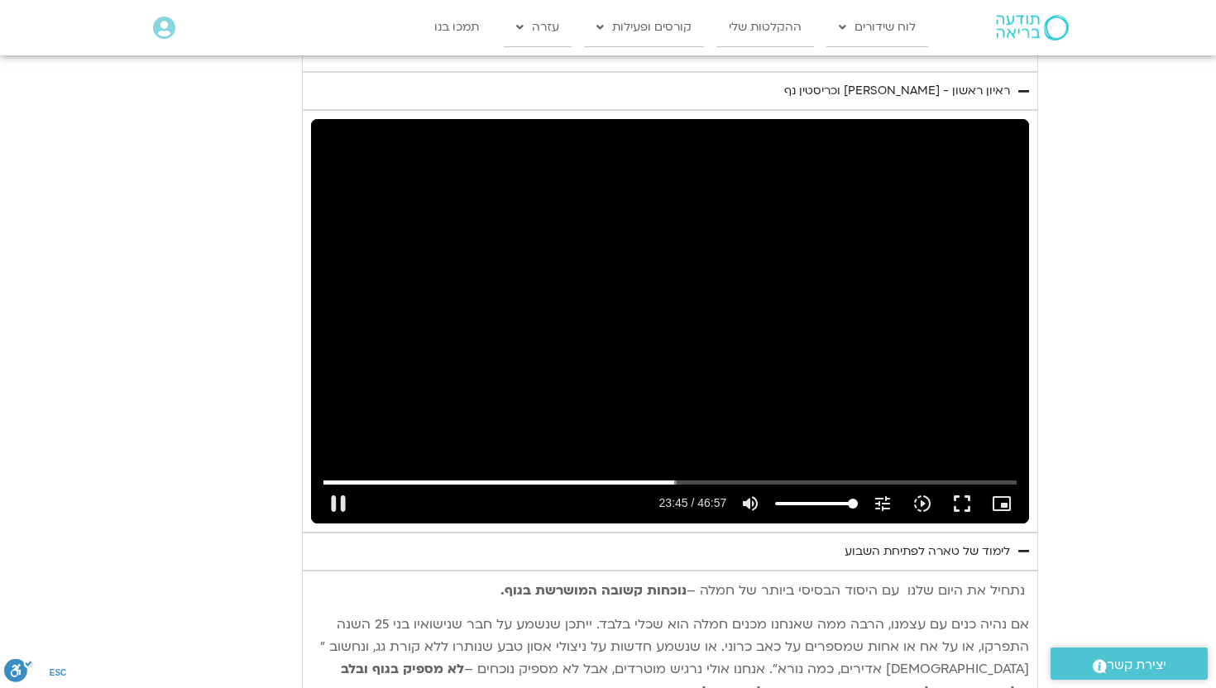
type input "1426.08657"
type input "992.52"
type input "1426.212722"
type input "992.52"
type input "1426.339184"
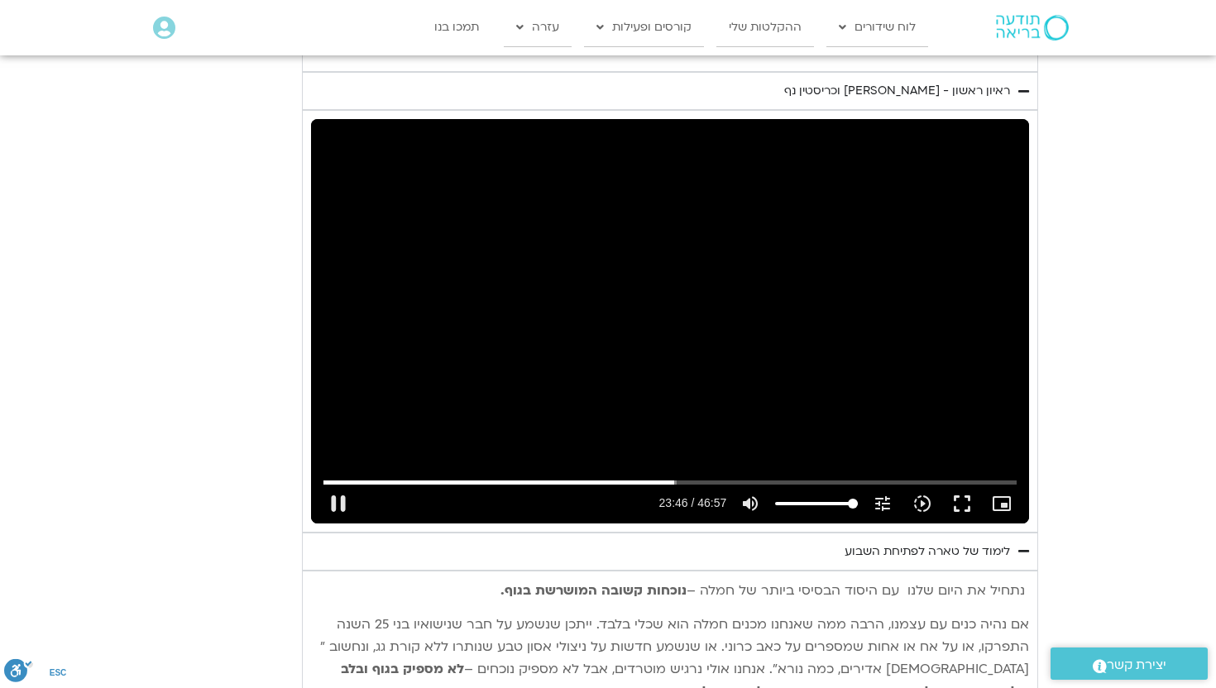
type input "992.52"
type input "1426.466096"
type input "992.52"
type input "1426.592853"
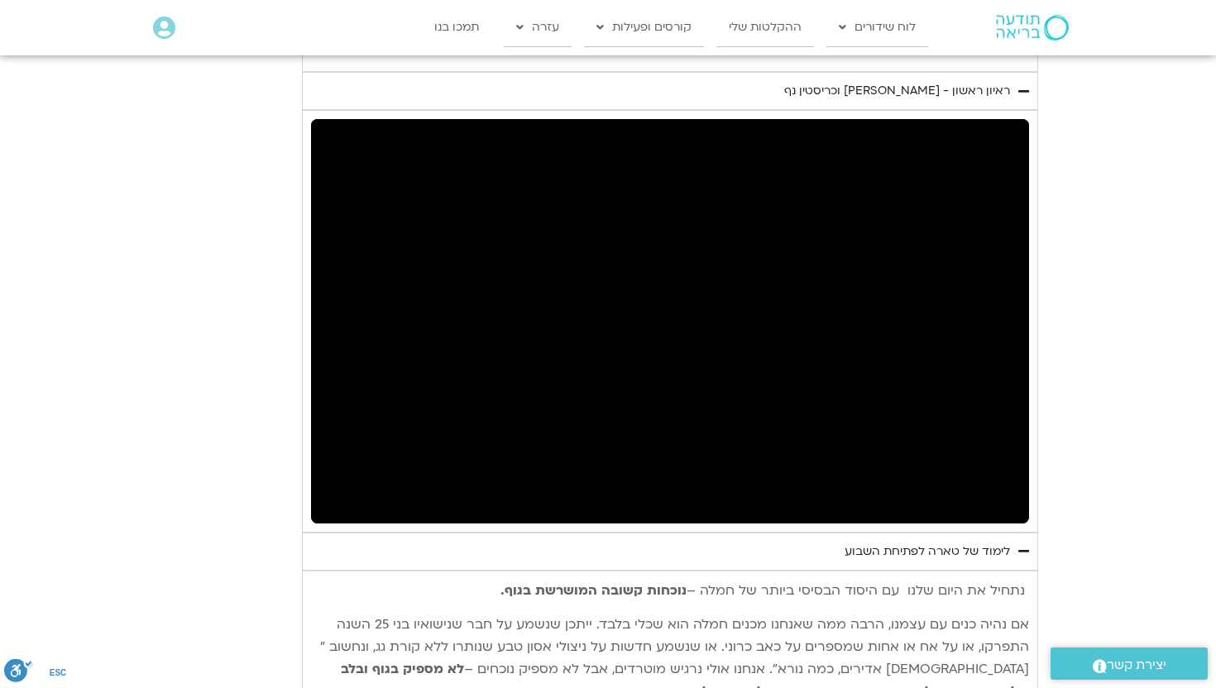
type input "992.52"
type input "1657.794088"
type input "992.52"
type input "1657.849946"
type input "992.52"
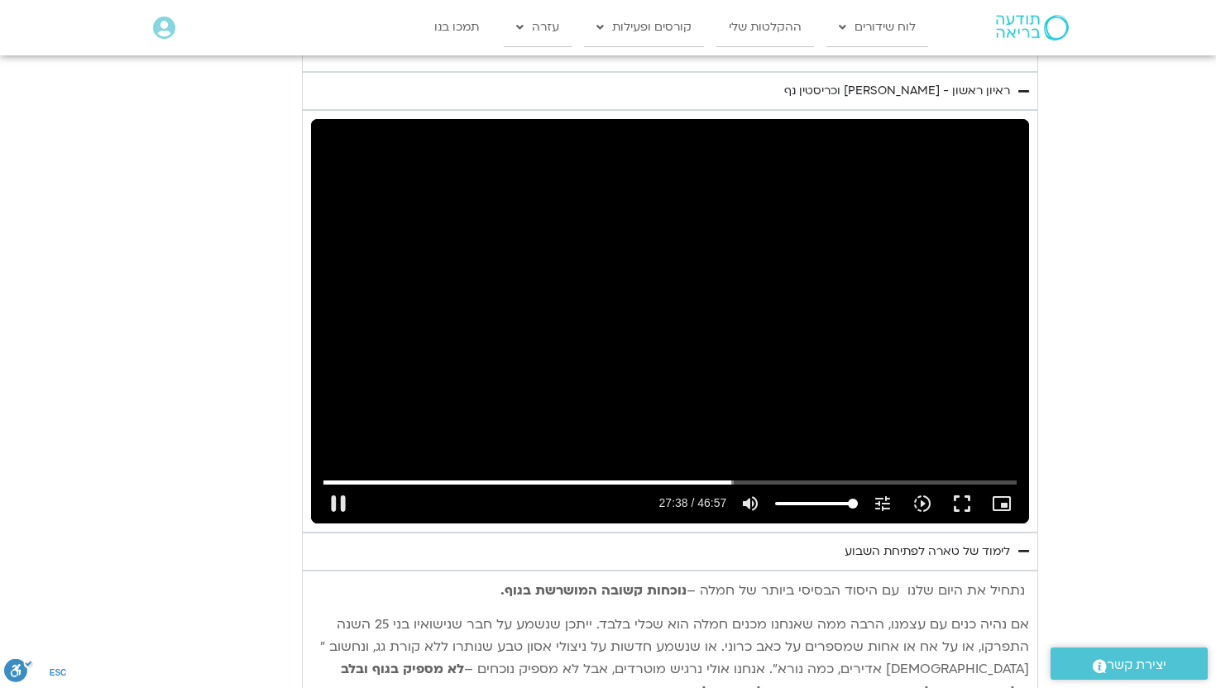
type input "1658.171854"
type input "992.52"
type input "1658.30263"
type input "992.52"
type input "1658.423688"
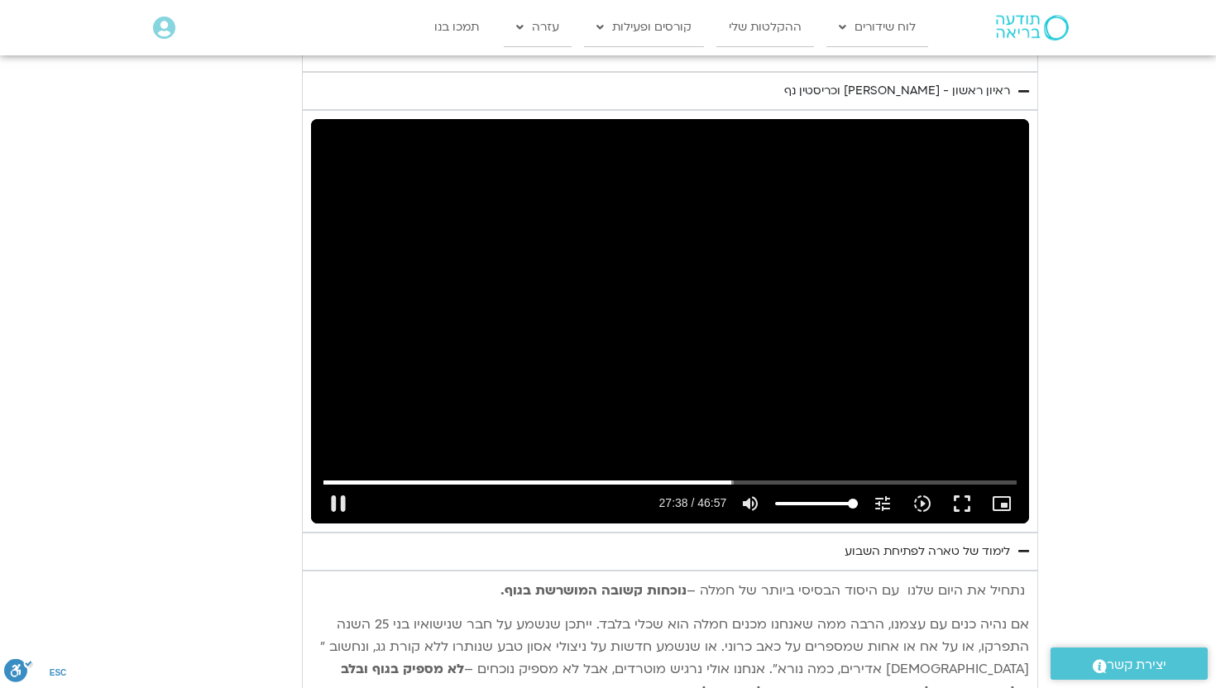
type input "992.52"
type input "1658.554693"
type input "992.52"
type input "1658.680253"
type input "992.52"
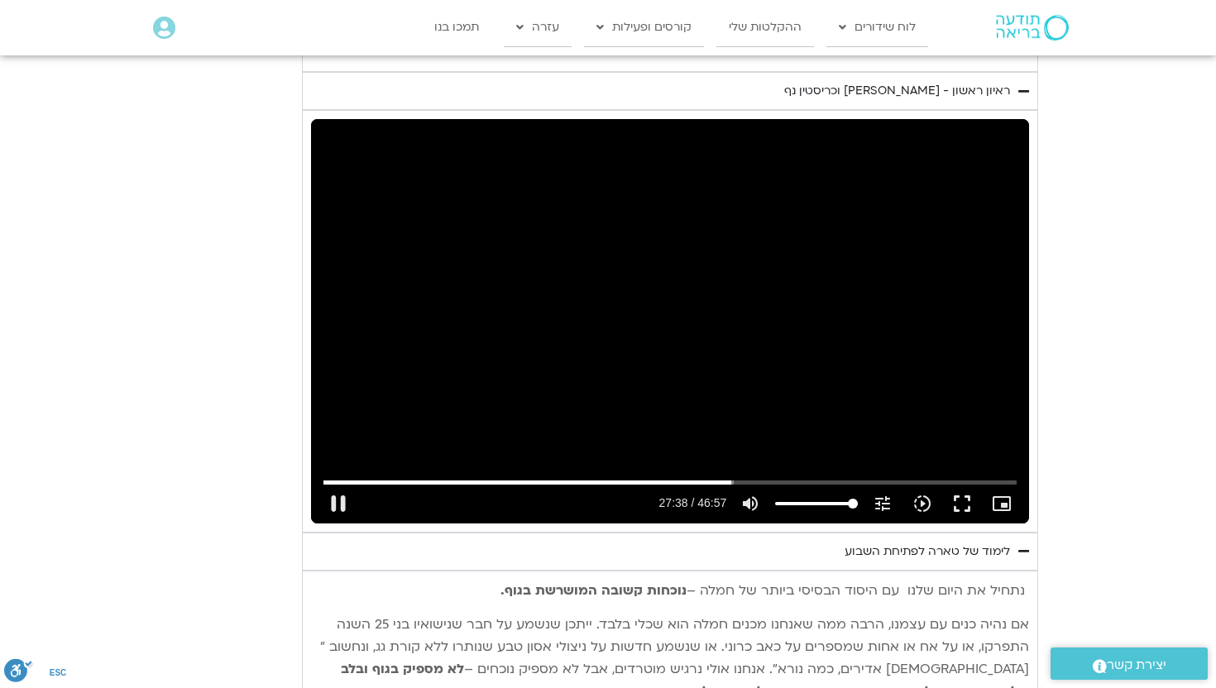
type input "1658.807147"
type input "992.52"
type input "1658.933016"
type input "992.52"
type input "1659.059589"
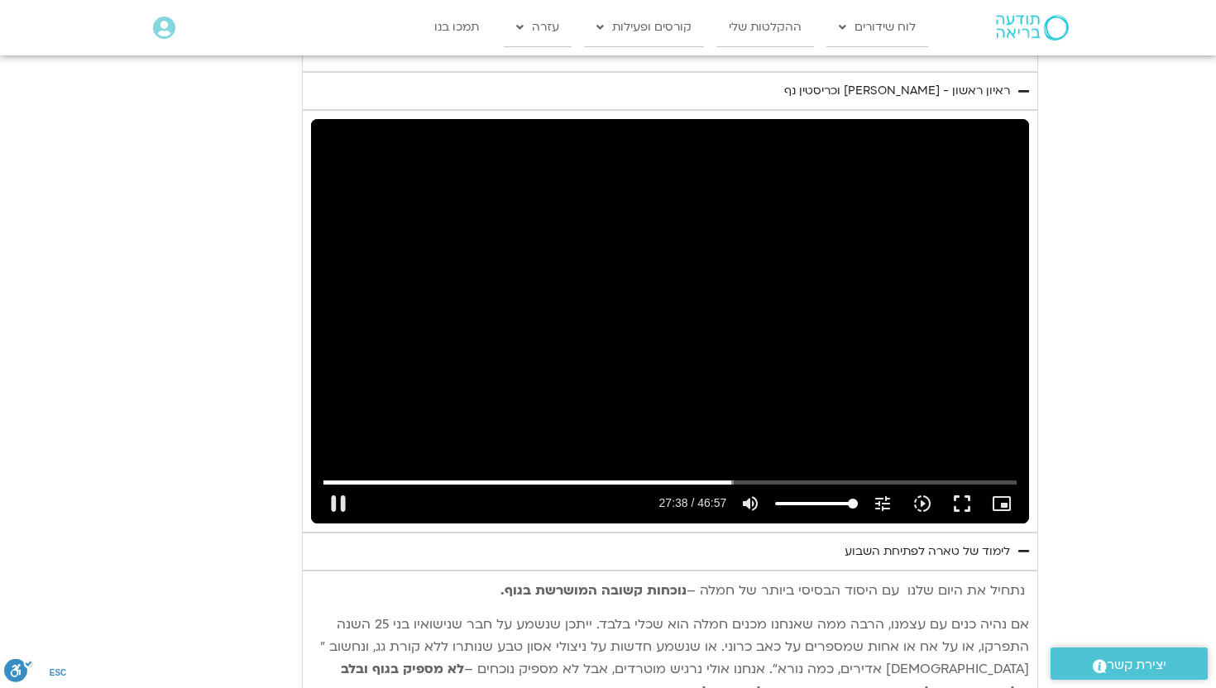
type input "992.52"
type input "1659.184958"
type input "992.52"
type input "1659.311324"
type input "992.52"
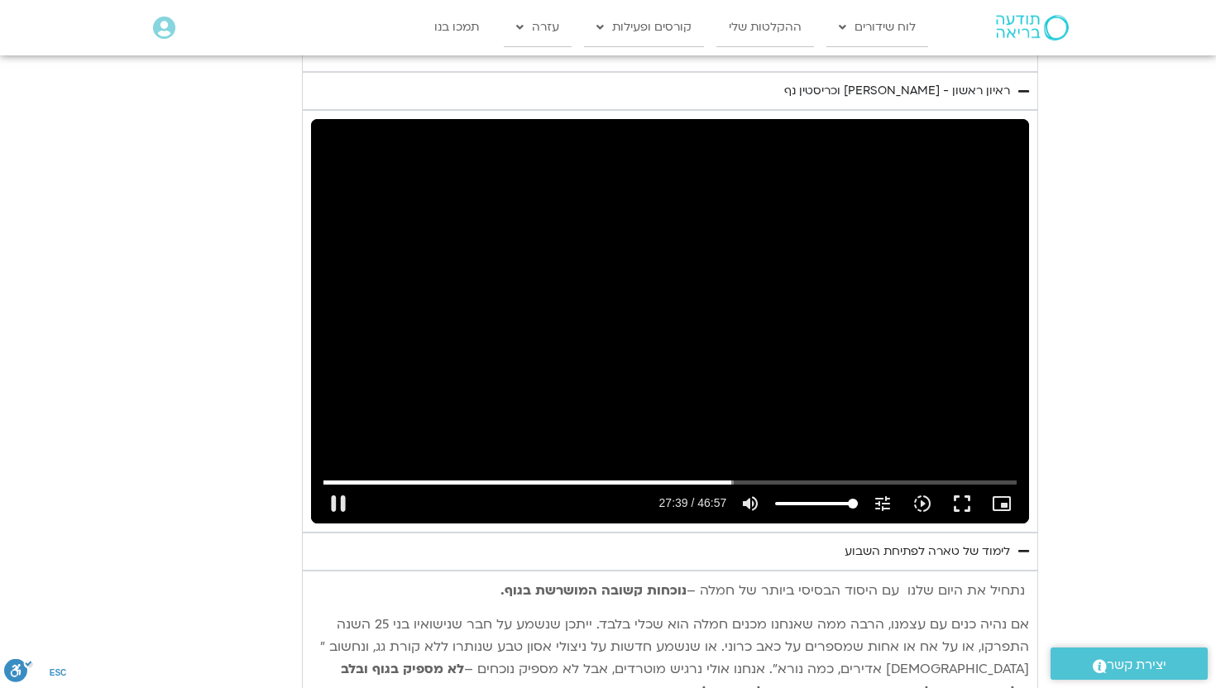
type input "1659.437628"
type input "992.52"
type input "1659.566674"
type input "992.52"
type input "1659.693231"
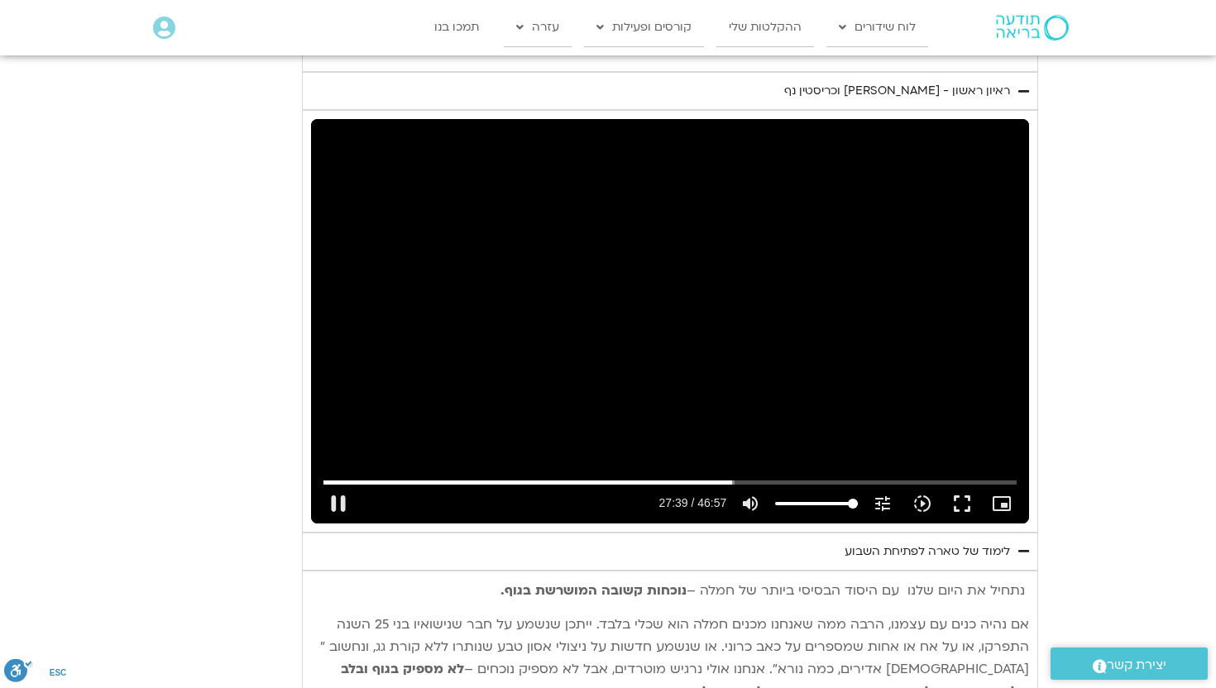
type input "992.52"
type input "1659.818845"
type input "992.52"
type input "1659.945144"
type input "992.52"
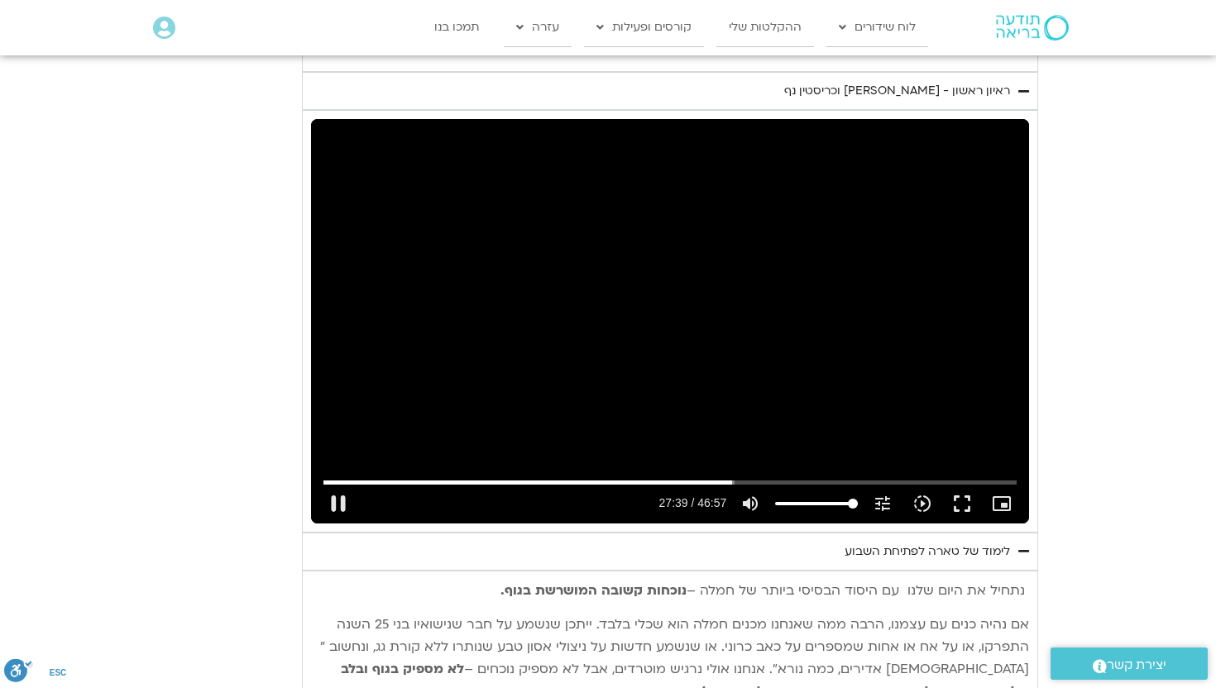
type input "1660.070425"
type input "992.52"
type input "1660.202335"
type input "992.52"
type input "1660.333203"
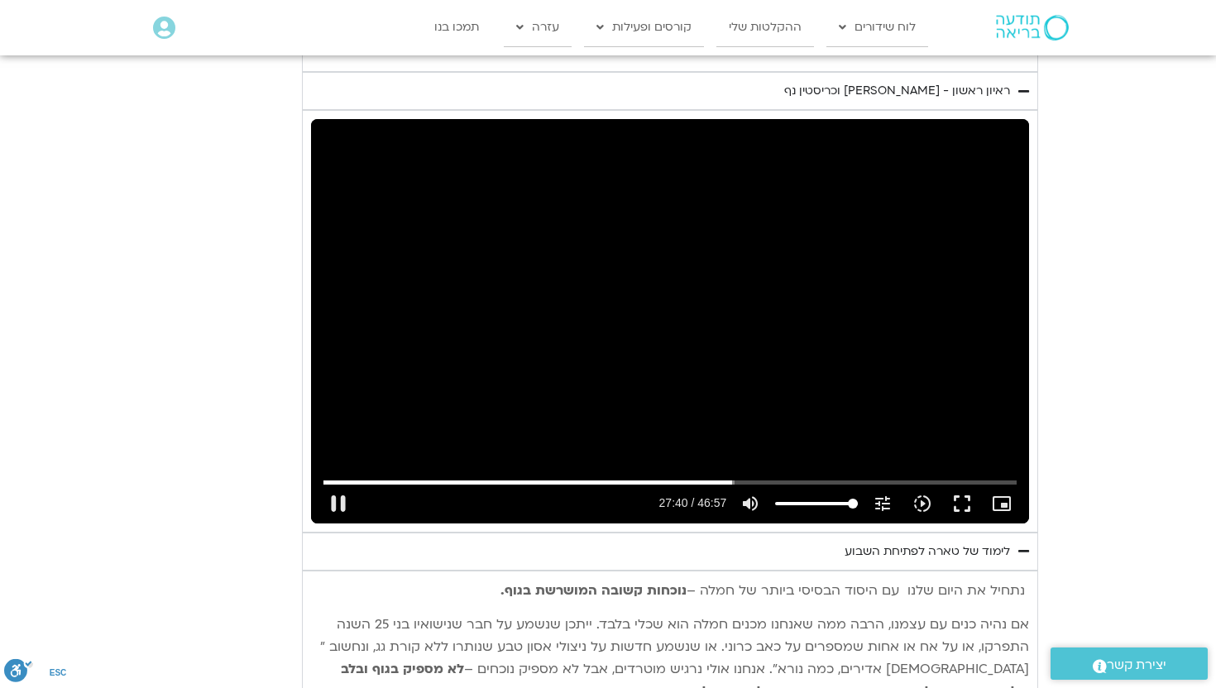
type input "992.52"
type input "1660.454535"
type input "992.52"
type input "1660.575797"
type input "992.52"
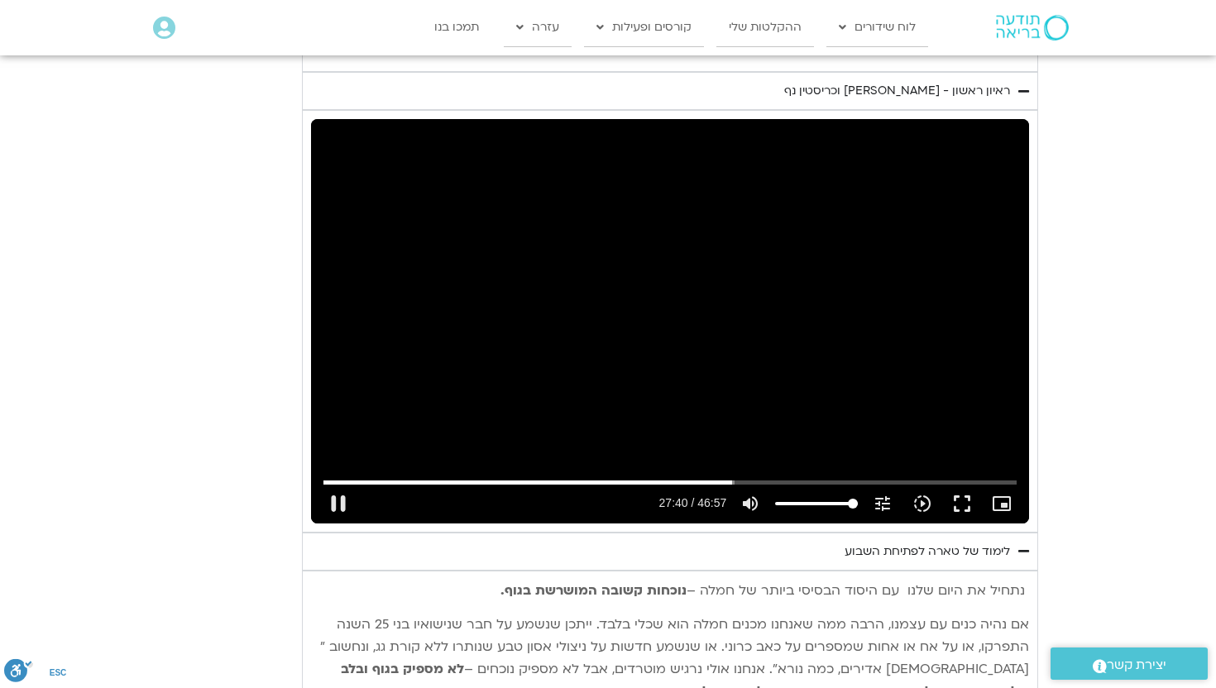
type input "1660.701607"
type input "992.52"
type input "1660.828001"
type input "992.52"
type input "1660.953806"
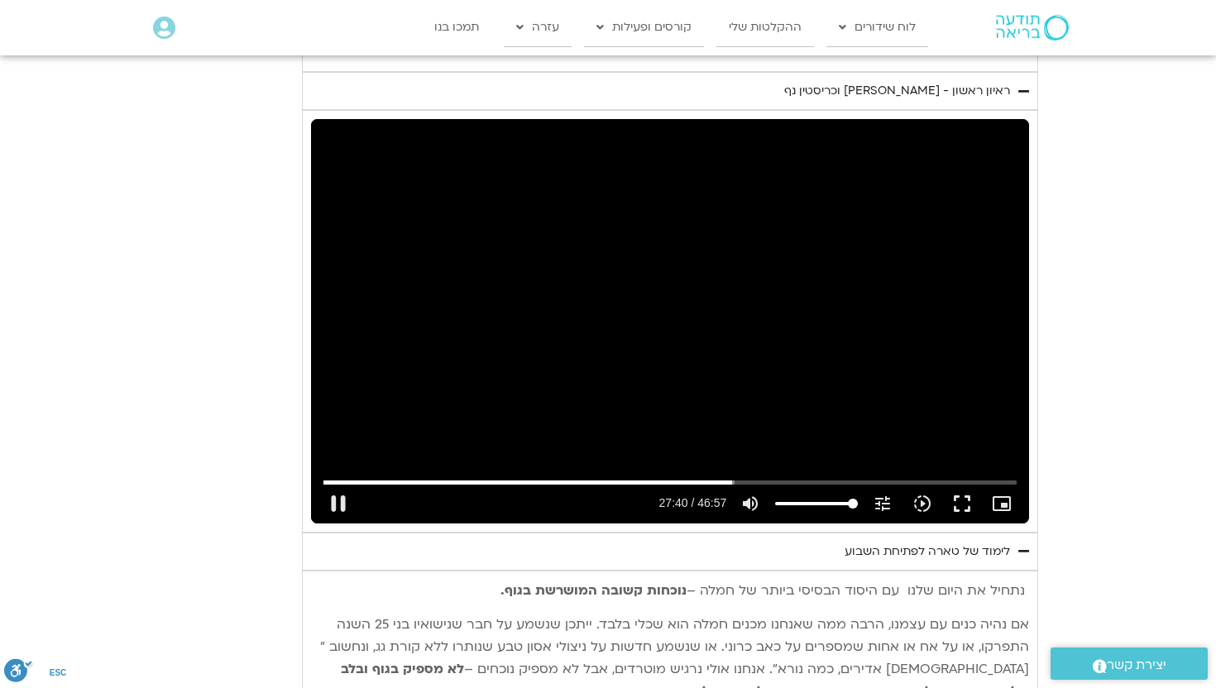
type input "992.52"
type input "1661.079954"
type input "992.52"
type input "1661.206352"
type input "992.52"
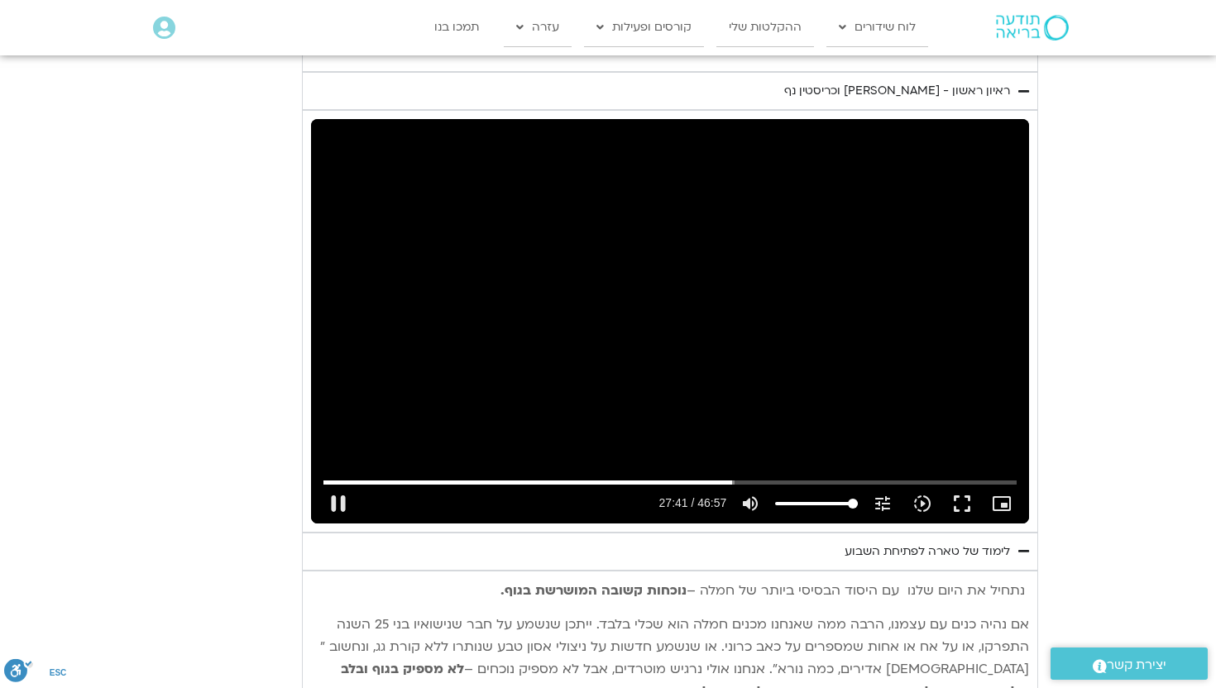
type input "1661.332205"
type input "992.52"
type input "1661.458379"
type input "992.52"
type input "1661.585211"
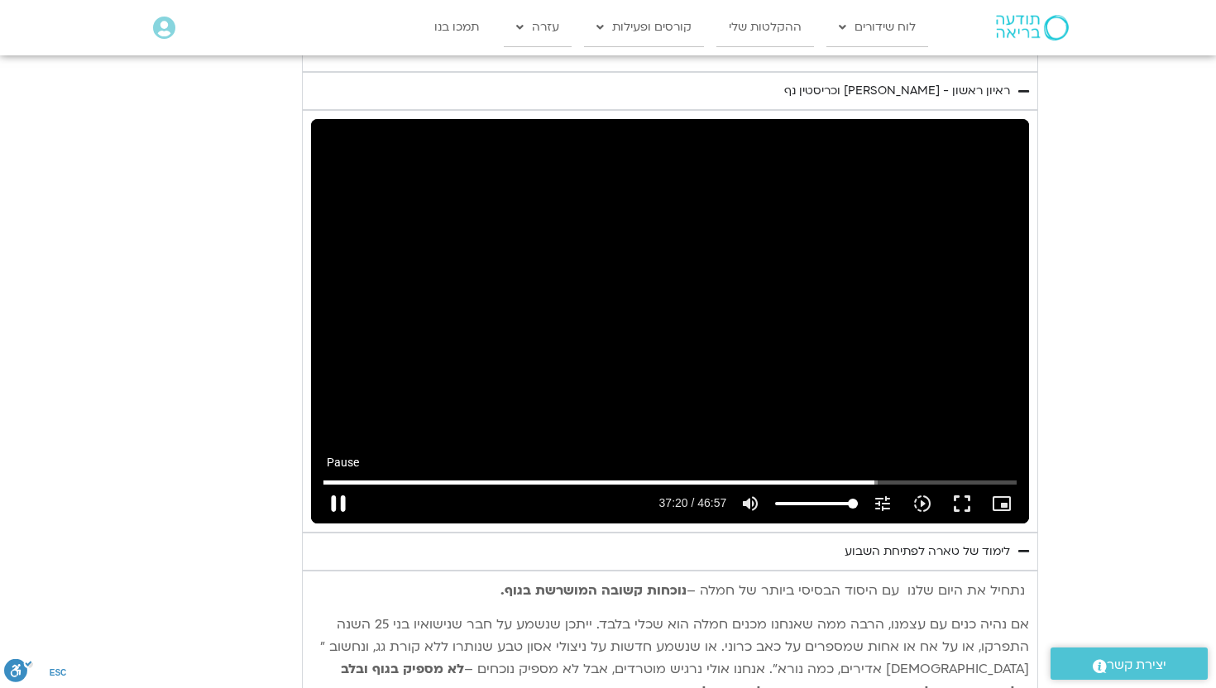
click at [358, 267] on button "pause" at bounding box center [338, 504] width 40 height 40
